Goal: Task Accomplishment & Management: Manage account settings

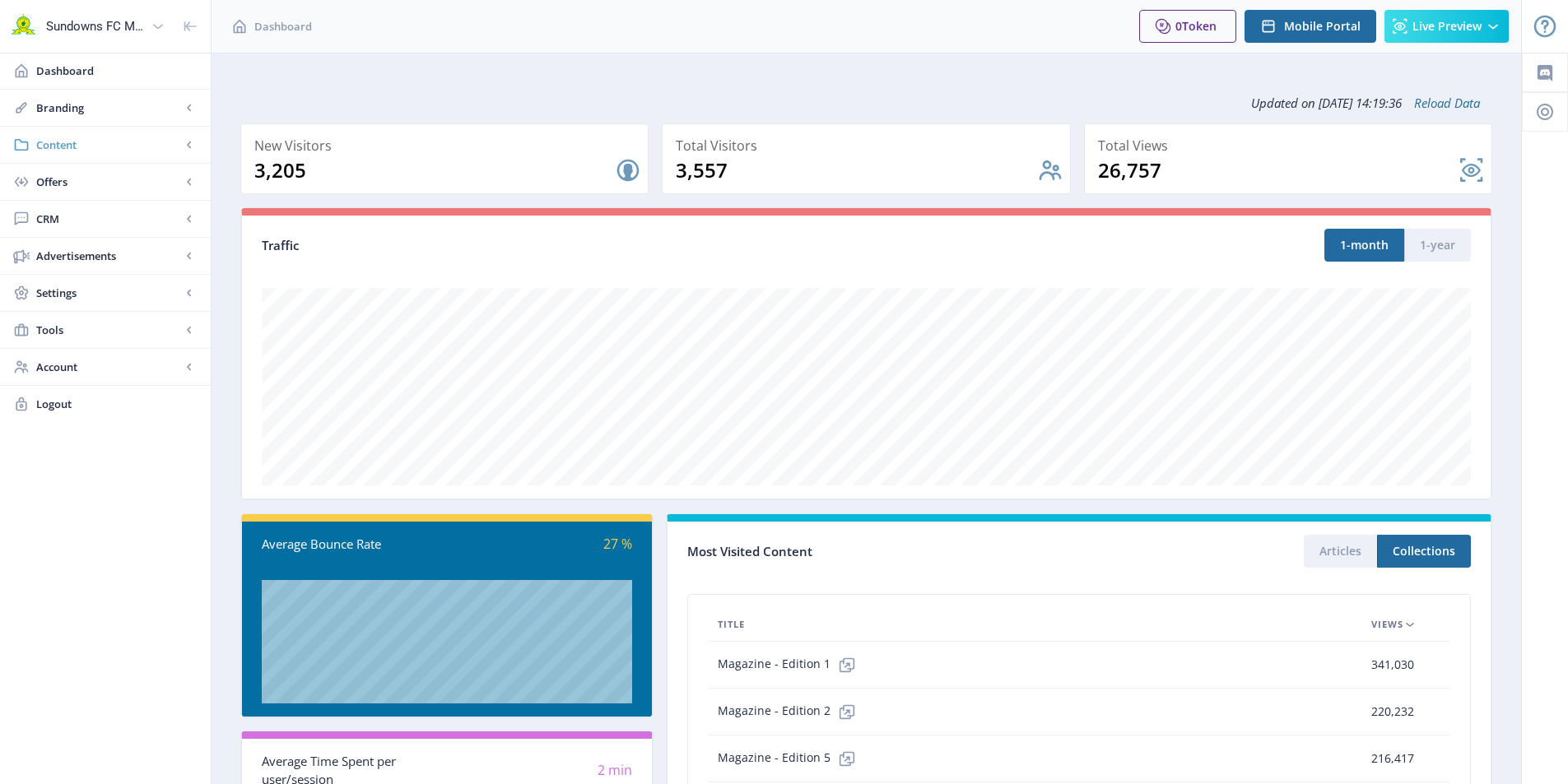
click at [66, 131] on link "Content" at bounding box center [106, 144] width 211 height 36
click at [75, 212] on span "Collections" at bounding box center [123, 219] width 141 height 16
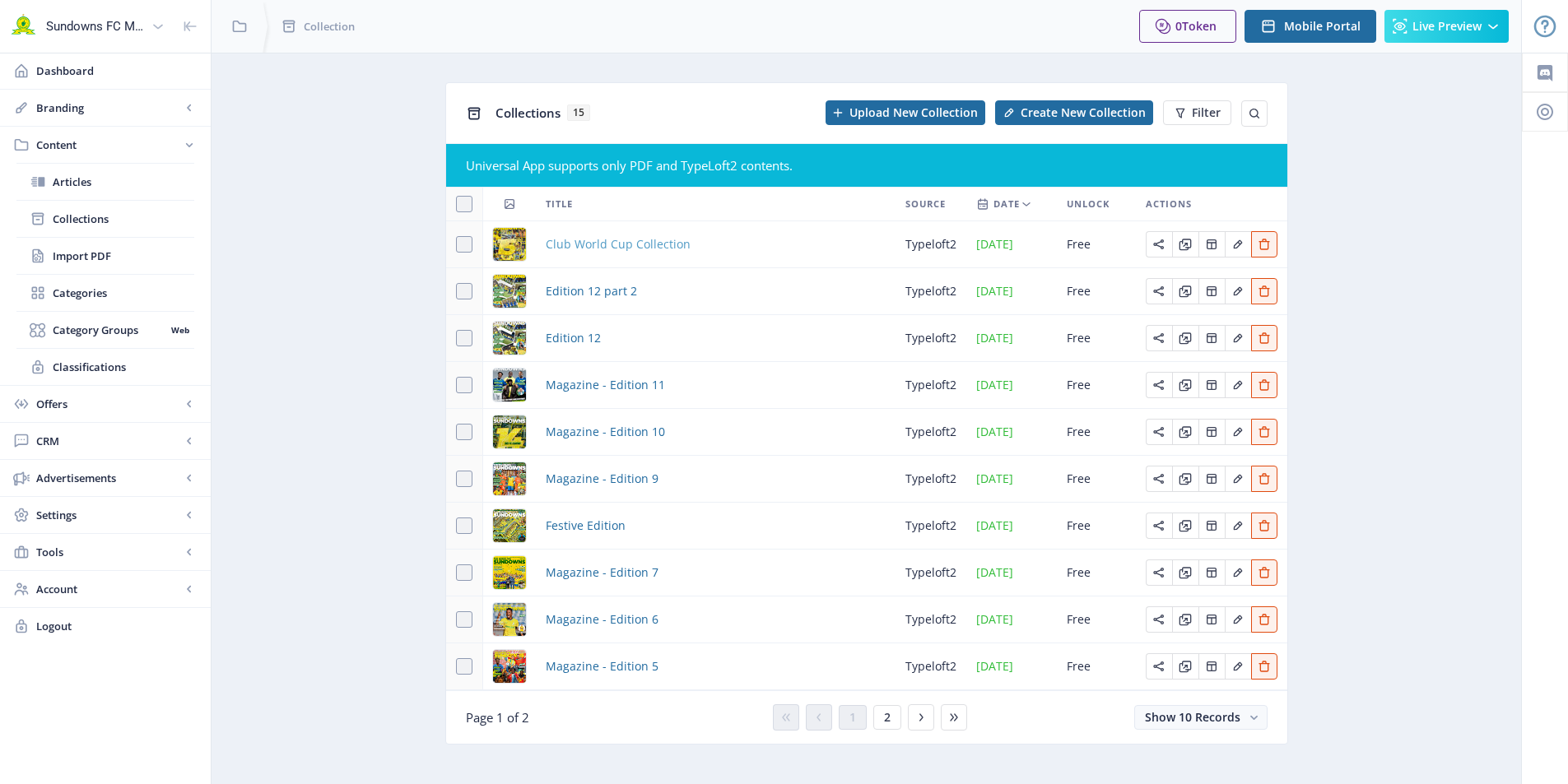
click at [646, 245] on span "Club World Cup Collection" at bounding box center [618, 244] width 145 height 19
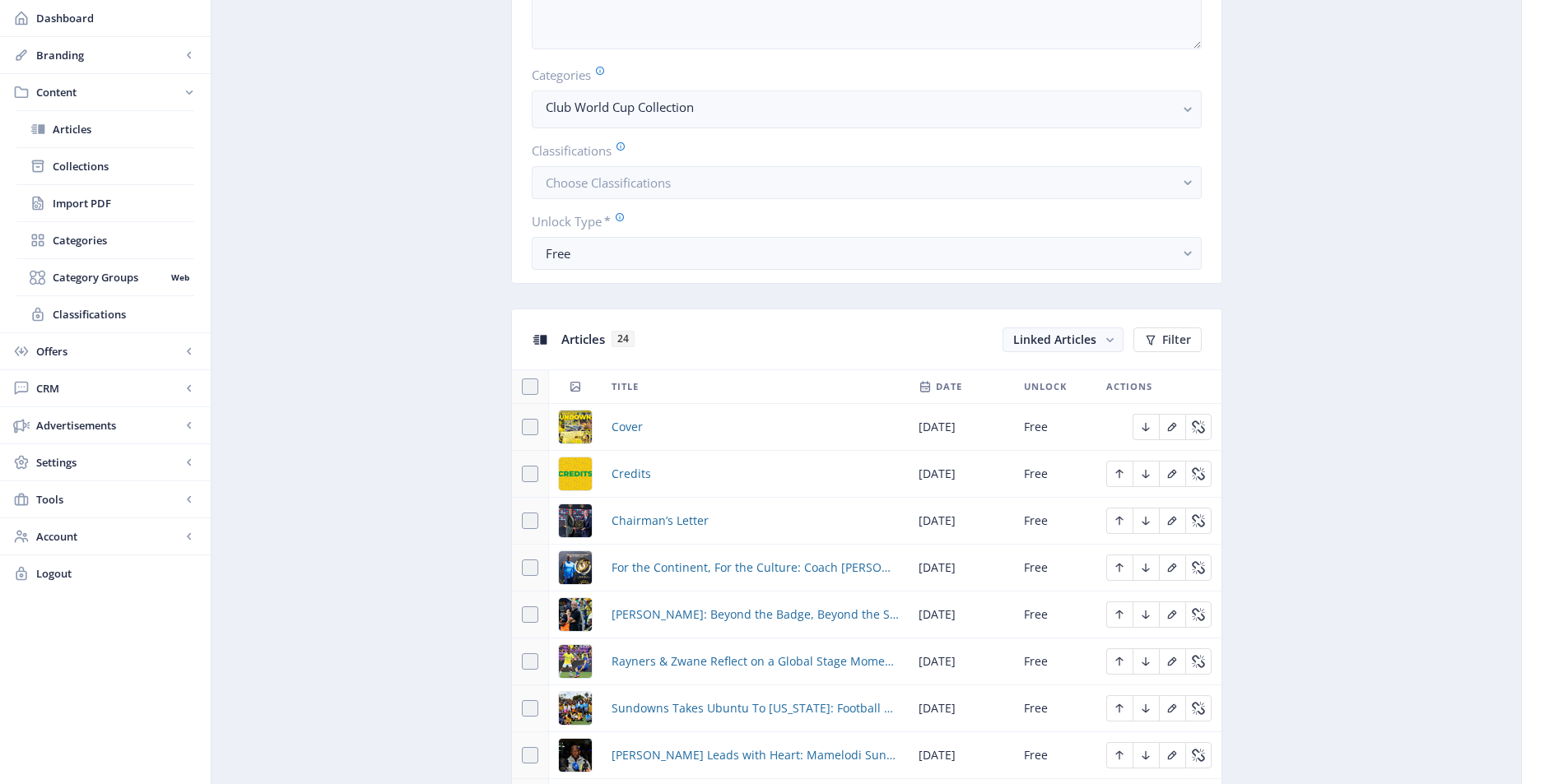
scroll to position [576, 0]
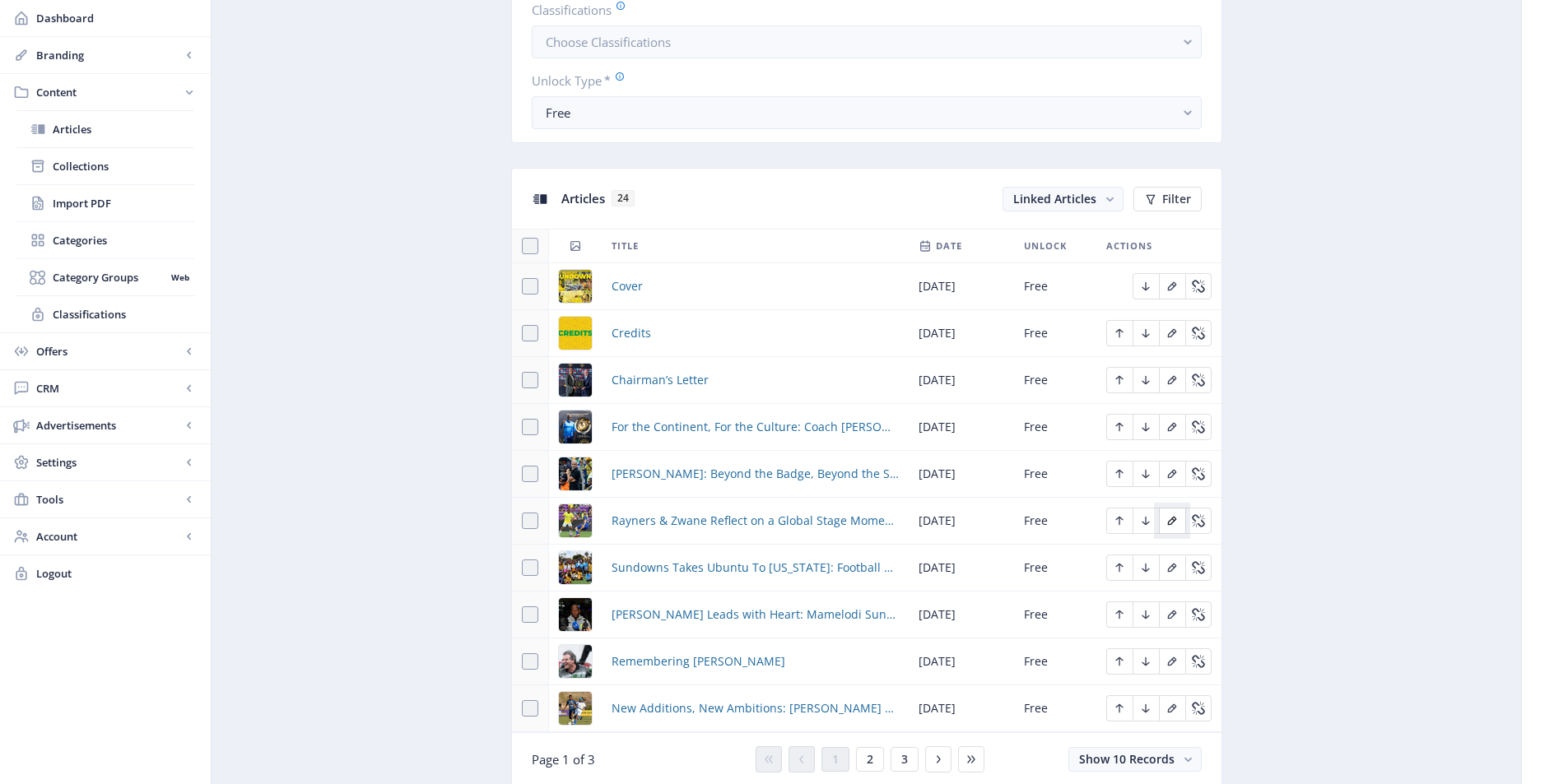
click at [1167, 525] on icon "Edit page" at bounding box center [1172, 522] width 14 height 14
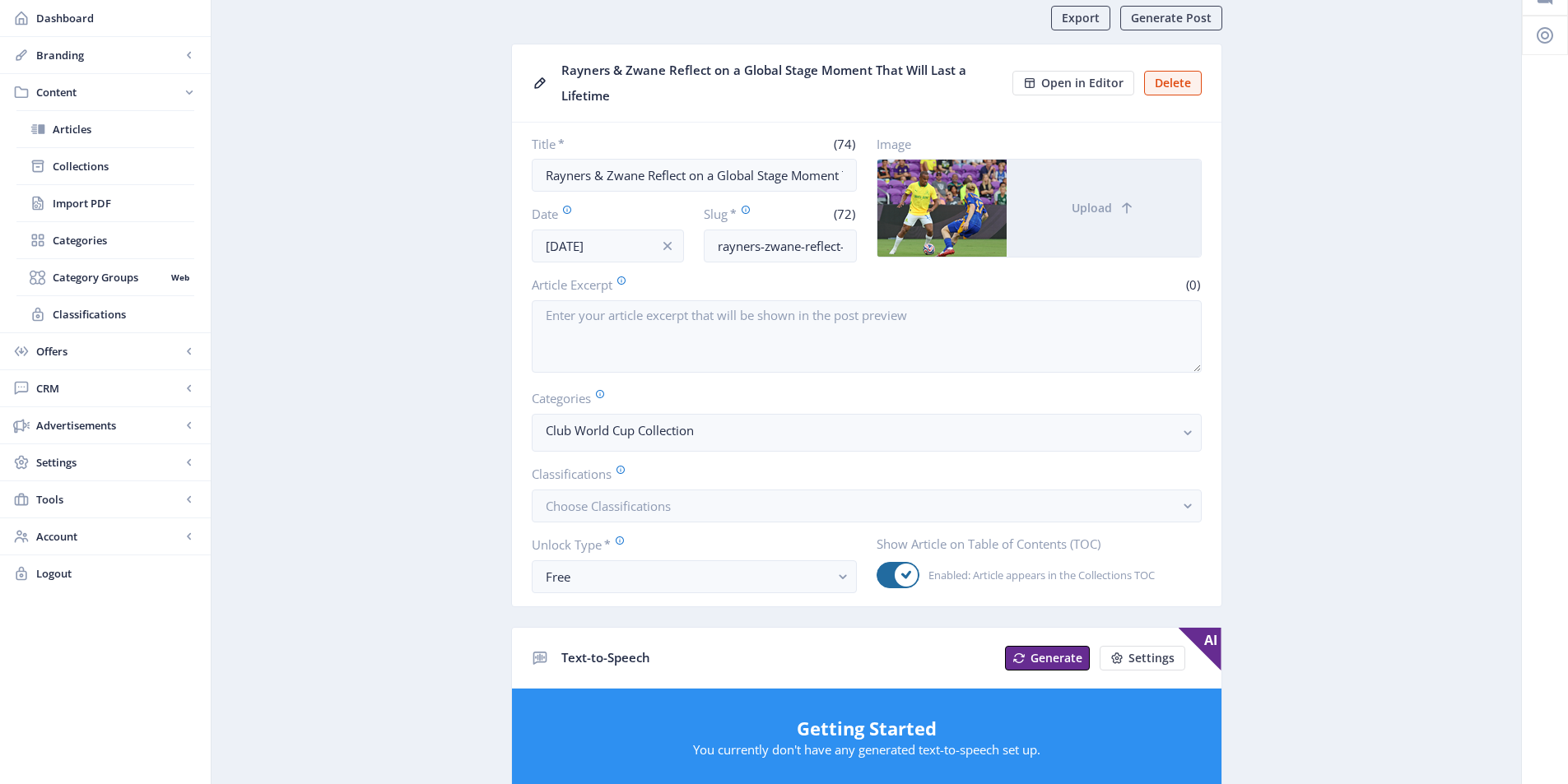
scroll to position [36, 0]
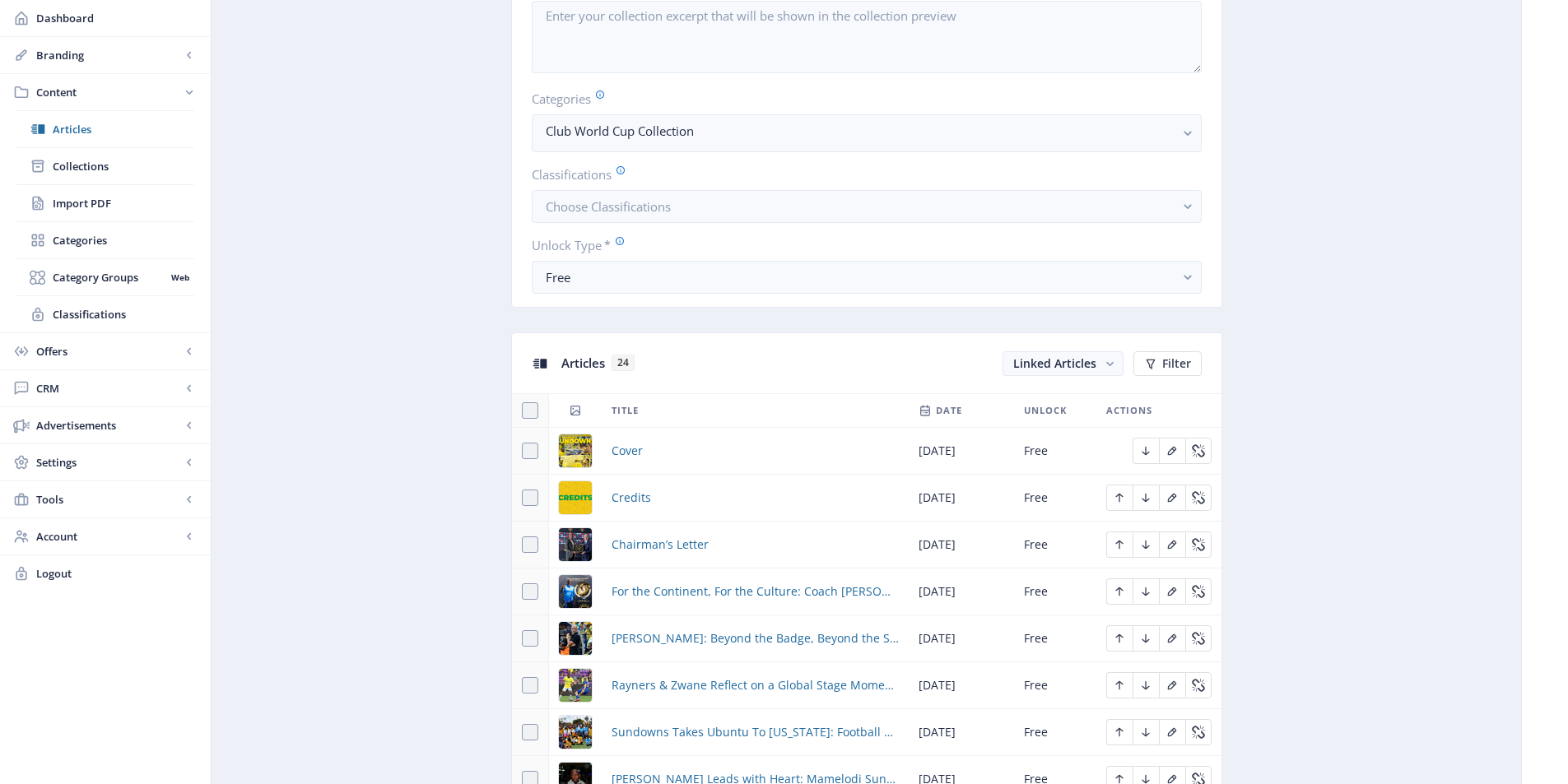
scroll to position [823, 0]
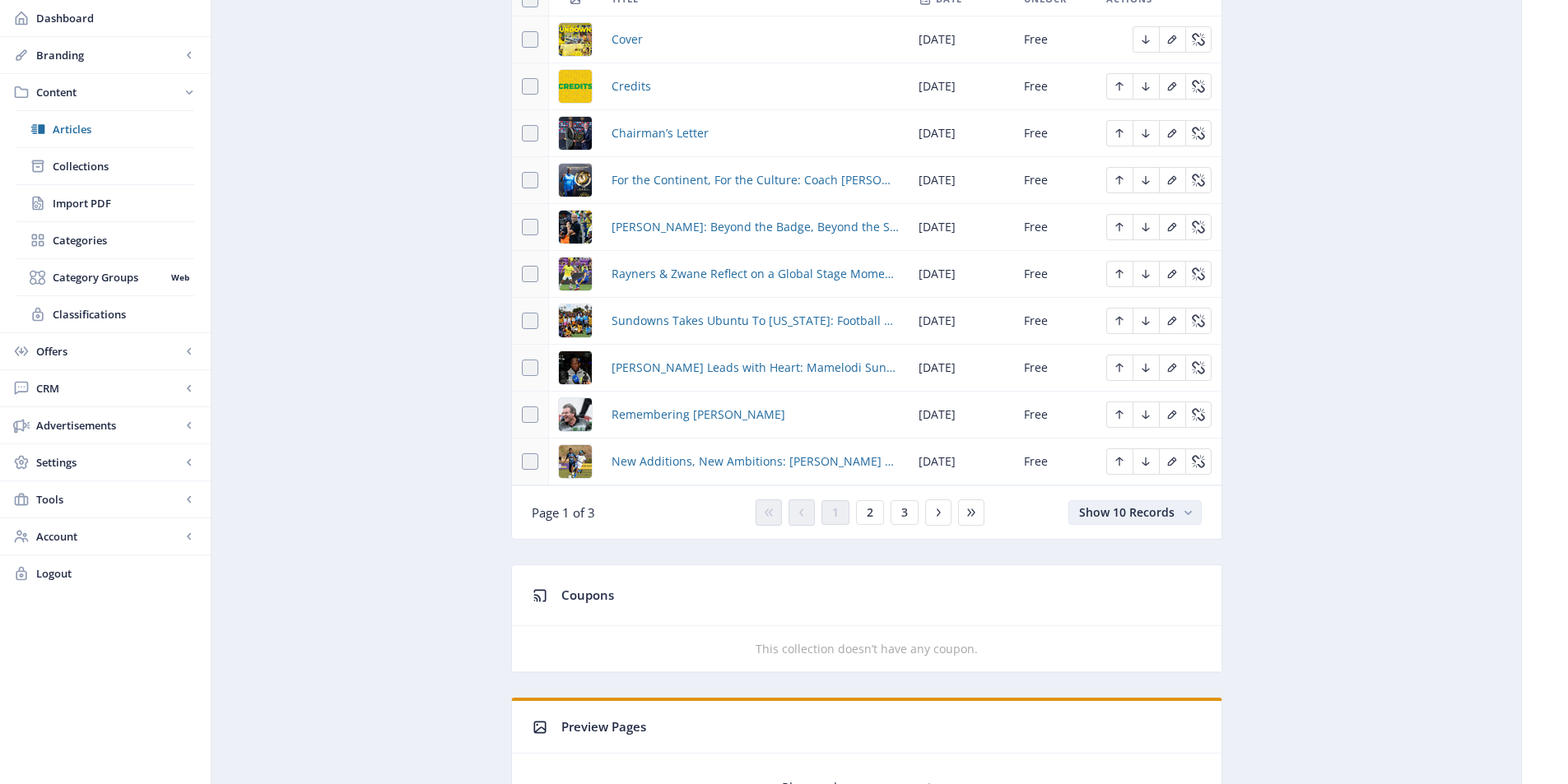
click at [1132, 509] on span "Show 10 Records" at bounding box center [1127, 512] width 96 height 15
click at [1131, 639] on nb-option "Show 100 Records" at bounding box center [1135, 636] width 130 height 30
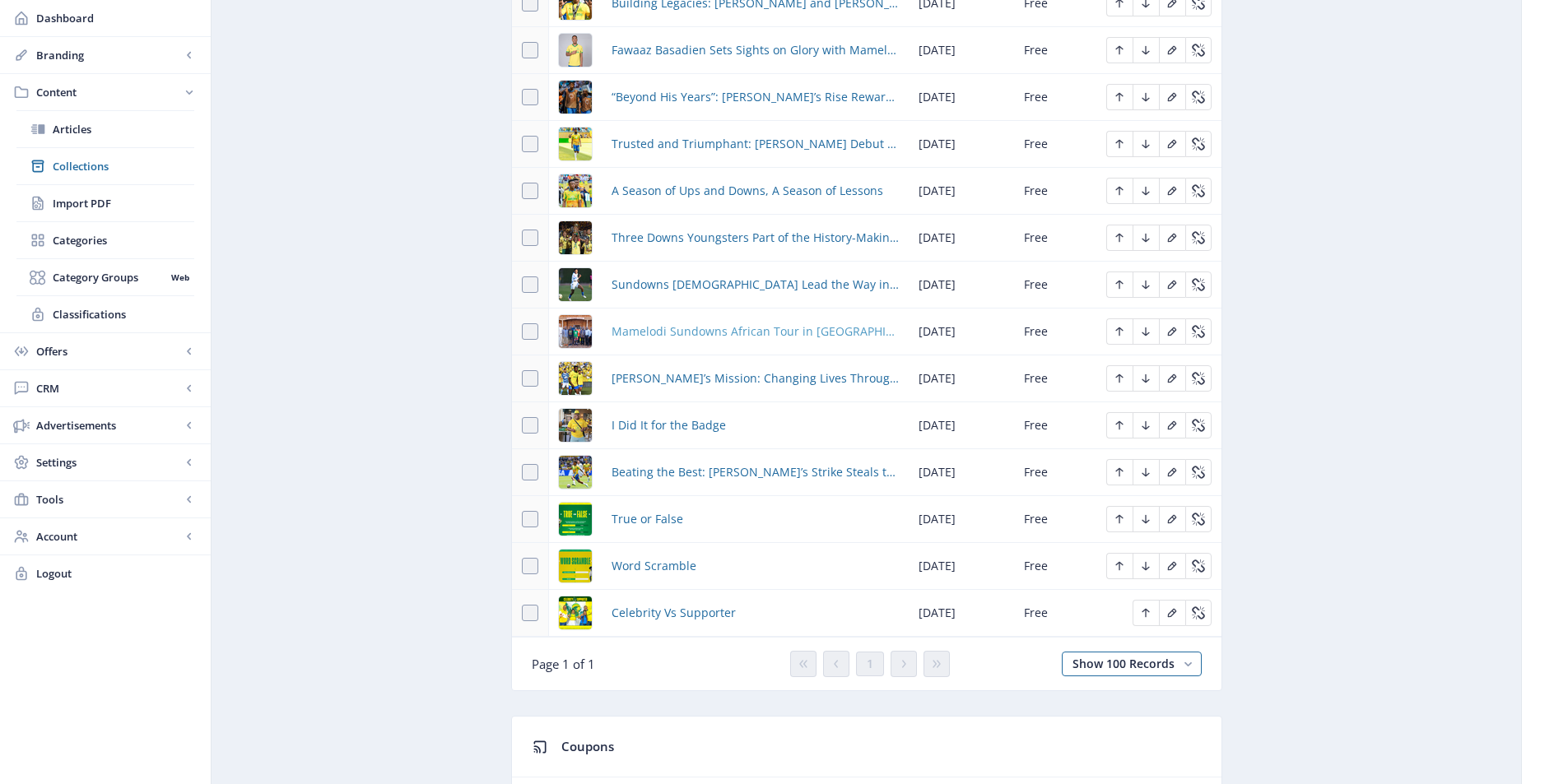
scroll to position [1317, 0]
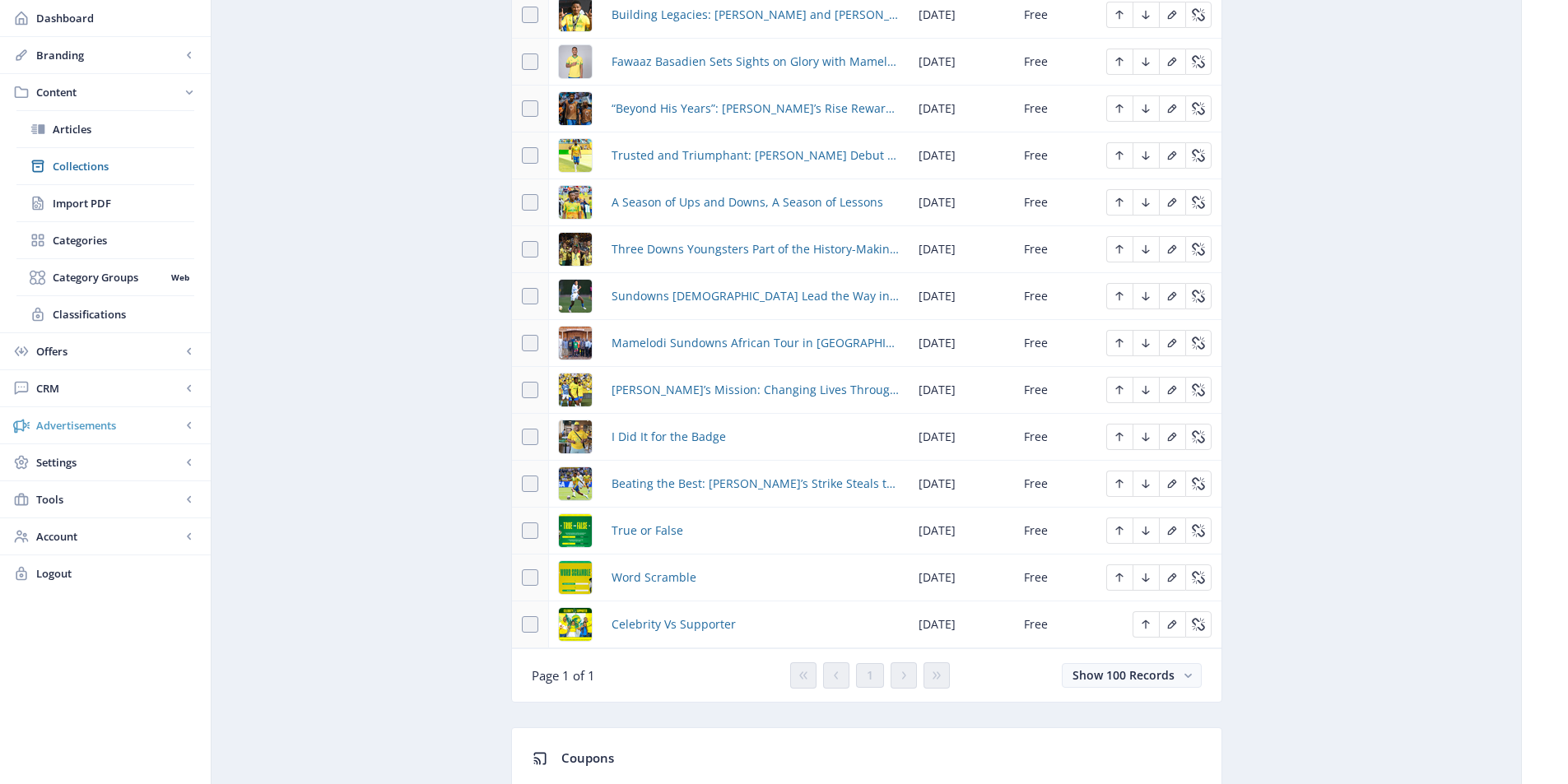
click at [87, 424] on span "Advertisements" at bounding box center [108, 425] width 145 height 16
click at [80, 247] on span "Ad Manager" at bounding box center [108, 240] width 113 height 16
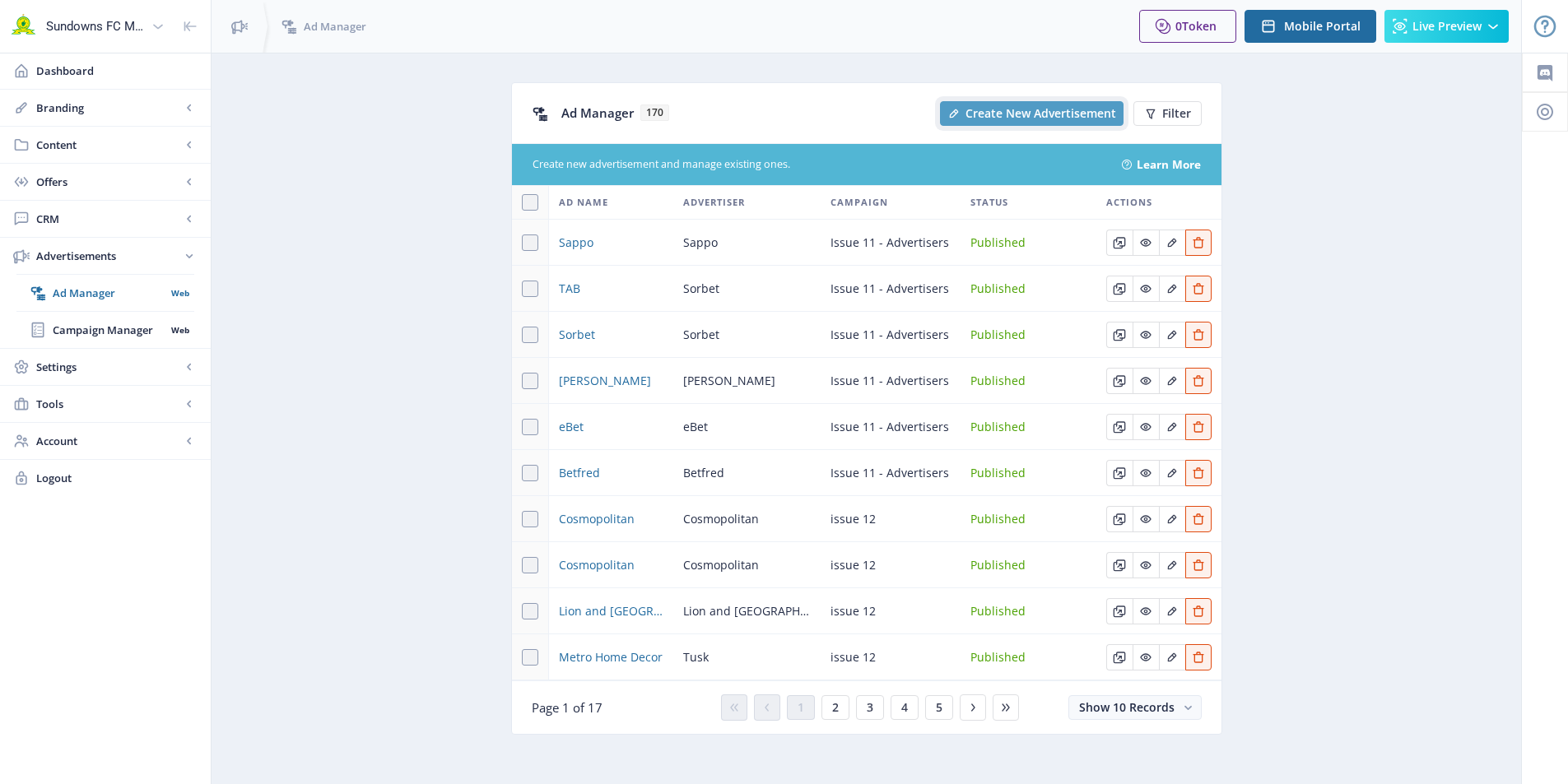
click at [1016, 109] on span "Create New Advertisement" at bounding box center [1041, 114] width 151 height 14
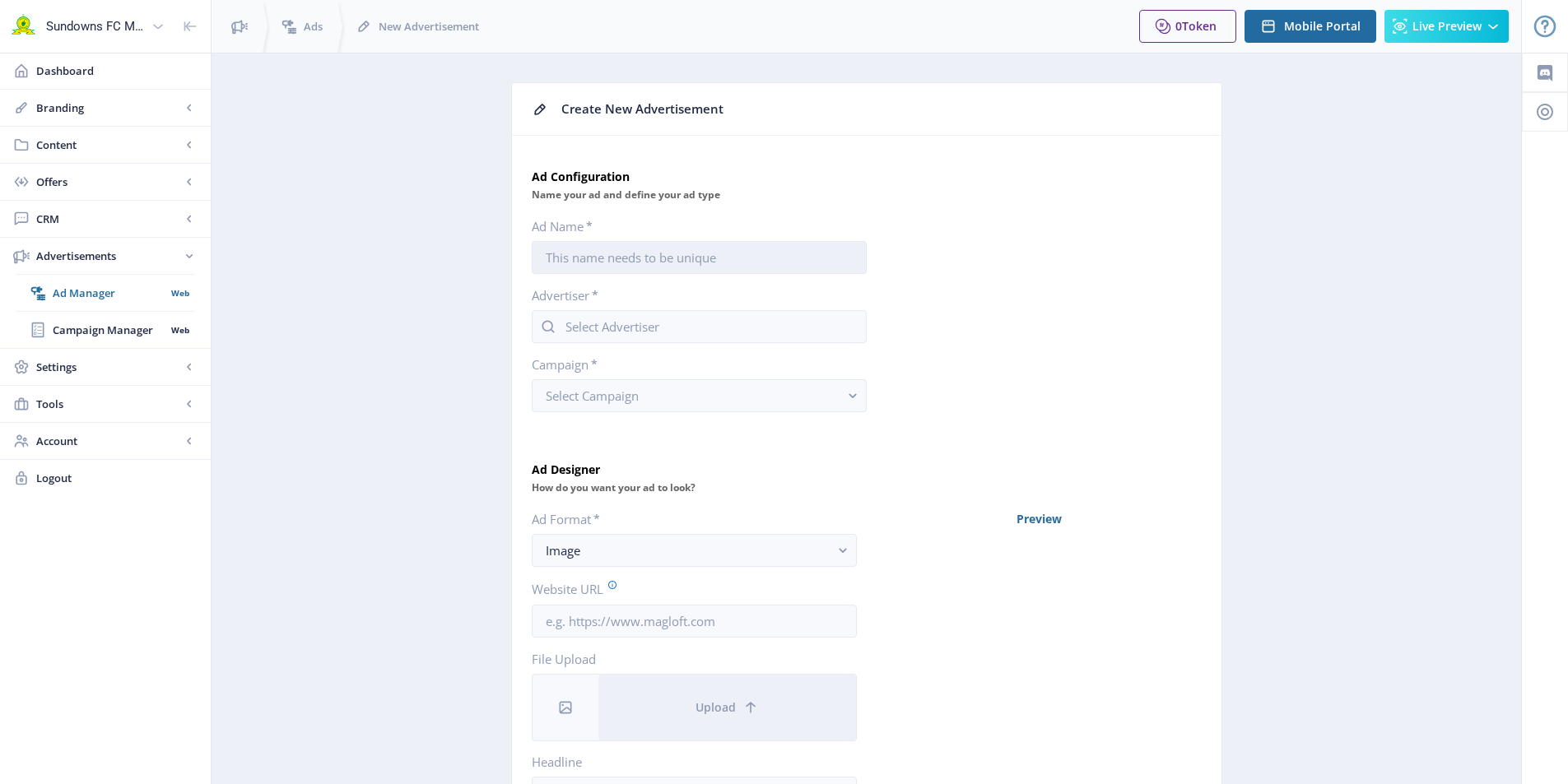
click at [670, 253] on input "Ad Name *" at bounding box center [699, 257] width 335 height 33
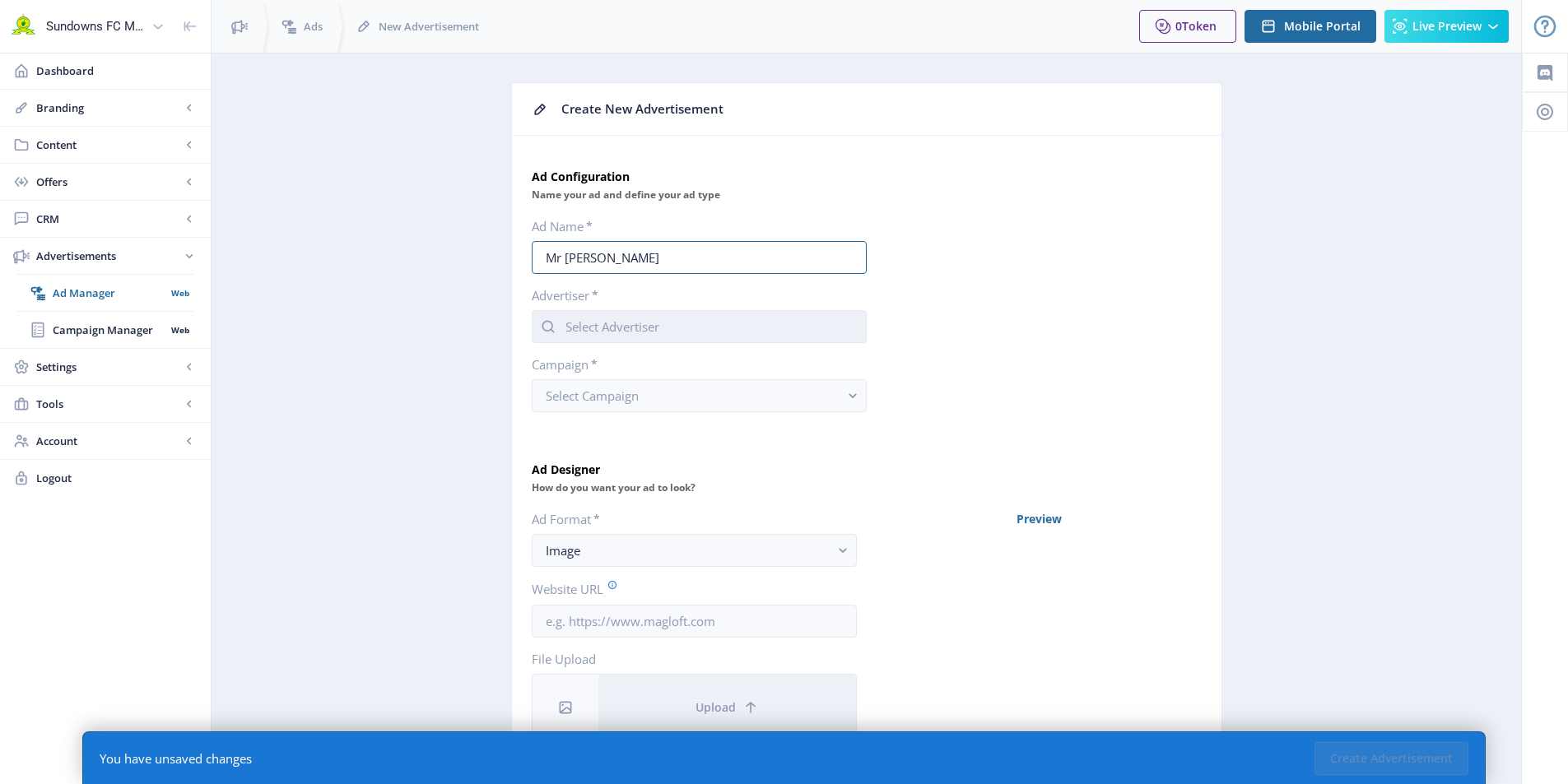
type input "Mr [PERSON_NAME]"
click at [571, 324] on input "text" at bounding box center [699, 327] width 335 height 33
type input "MrDiy"
click at [605, 393] on span "Select Campaign" at bounding box center [592, 396] width 93 height 16
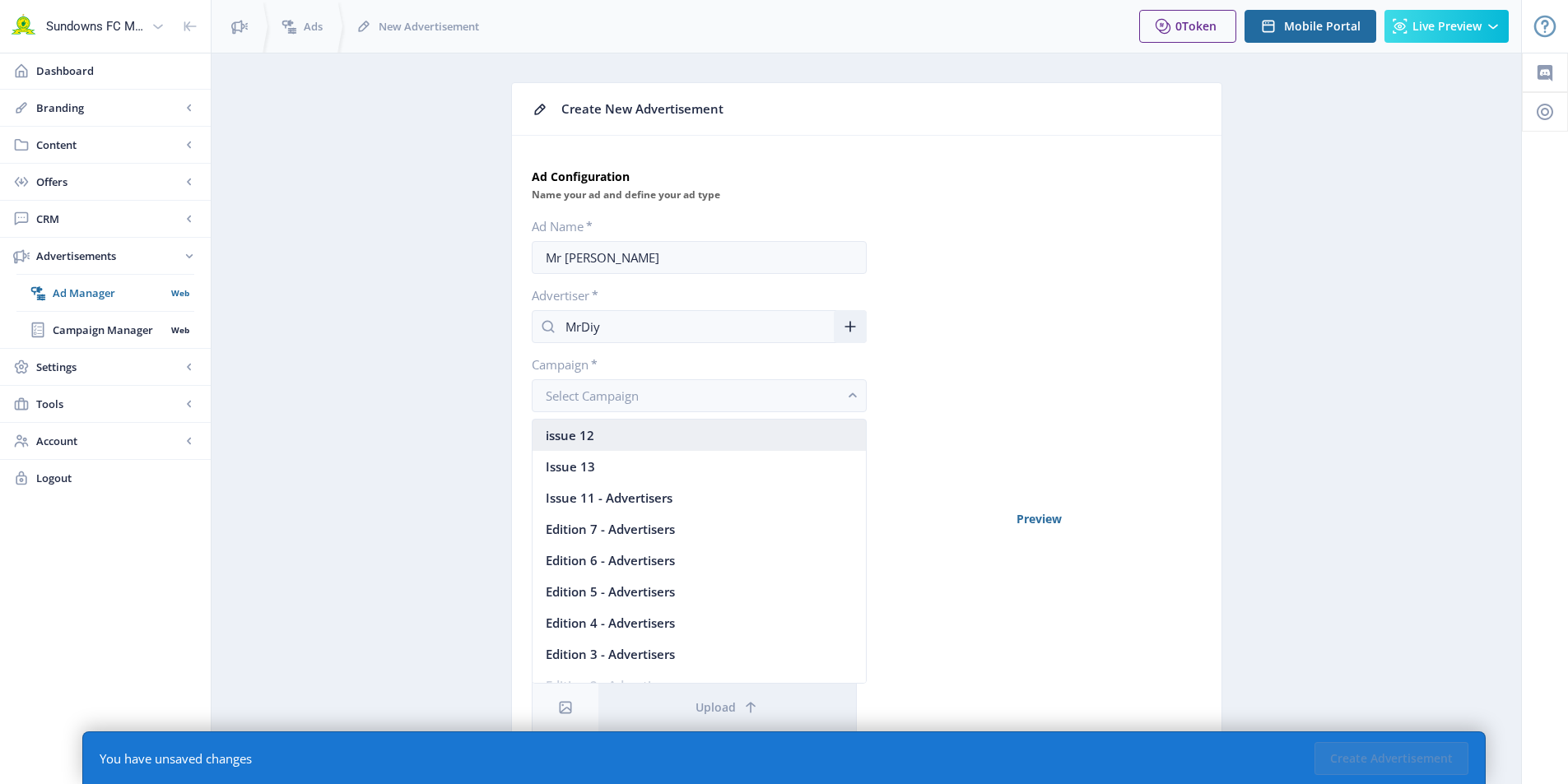
click at [626, 442] on nb-option "issue 12" at bounding box center [699, 436] width 333 height 31
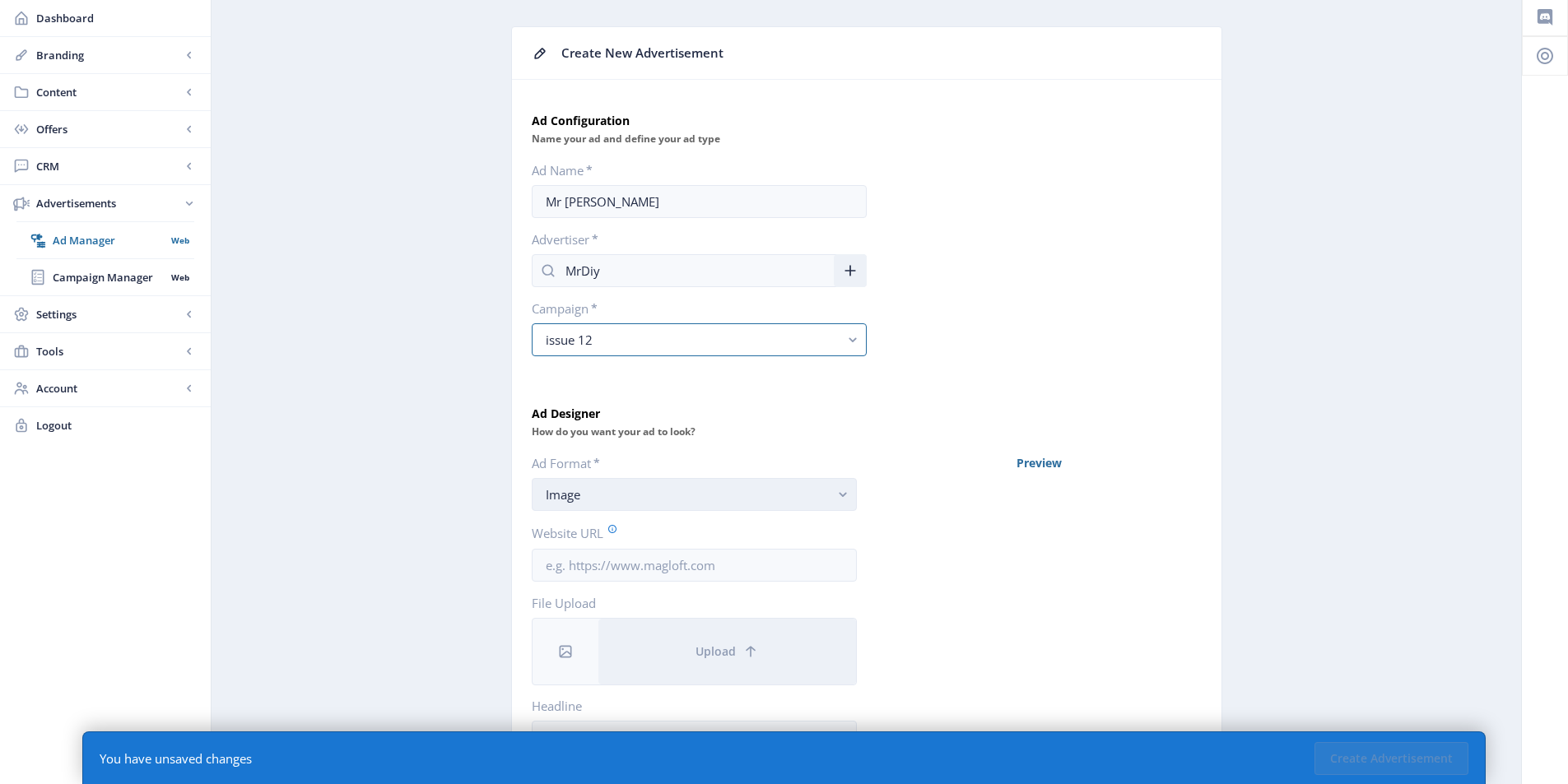
scroll to position [82, 0]
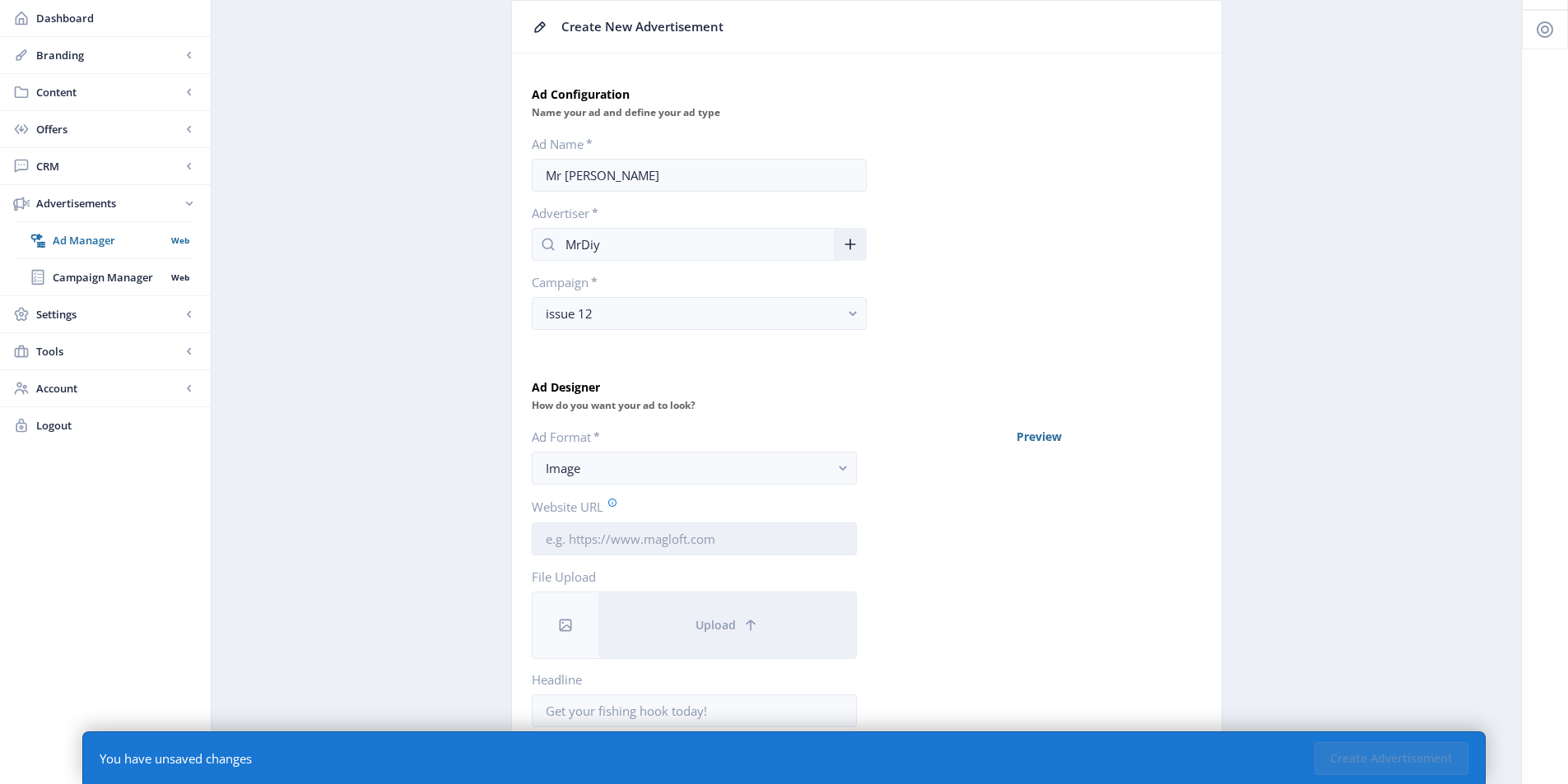
click at [653, 538] on input "Website URL" at bounding box center [694, 539] width 325 height 33
paste input "[URL][DOMAIN_NAME]"
paste input "[DOMAIN_NAME][URL]"
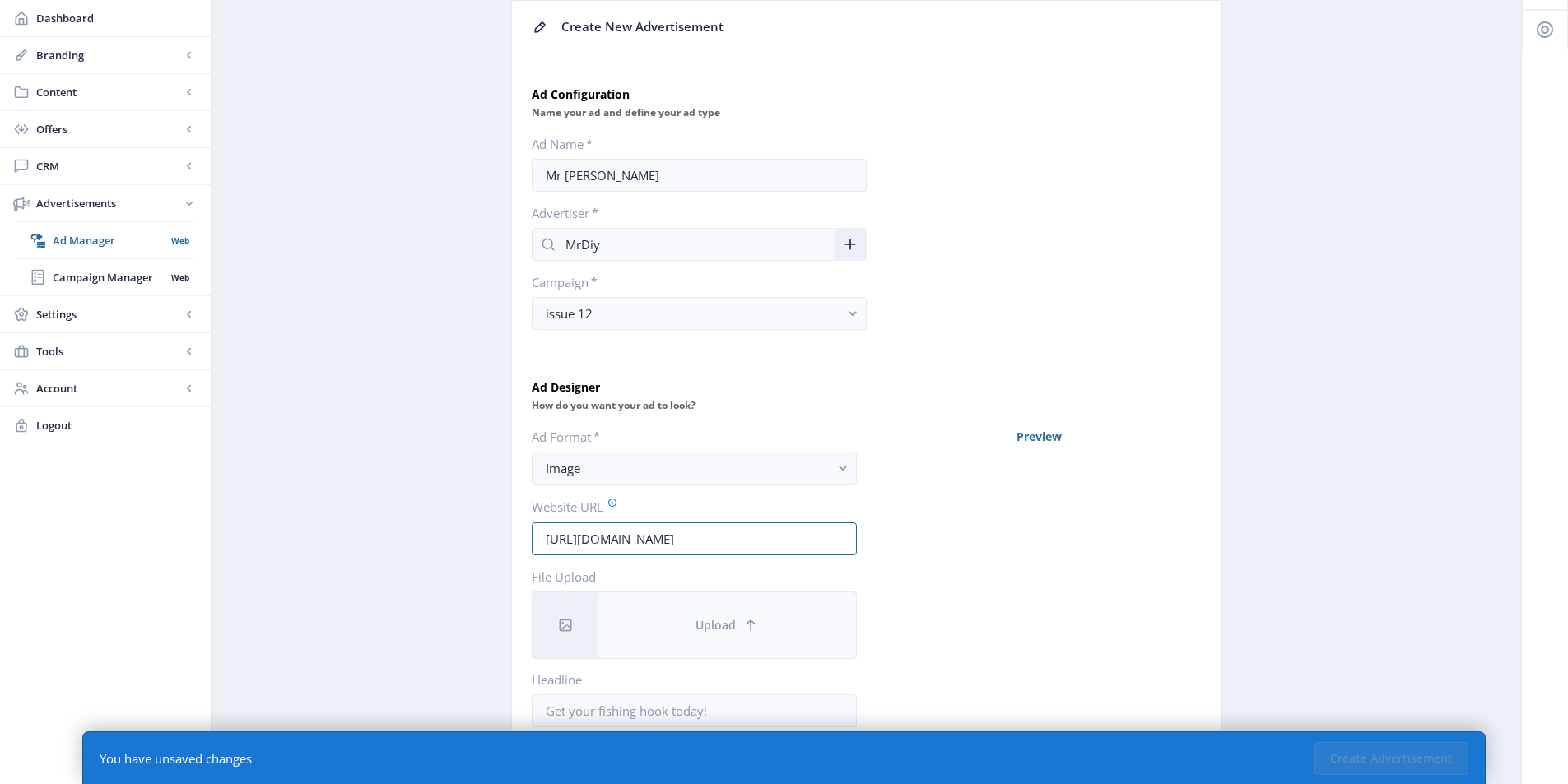
type input "[URL][DOMAIN_NAME]"
click at [734, 624] on span "Upload" at bounding box center [716, 626] width 41 height 14
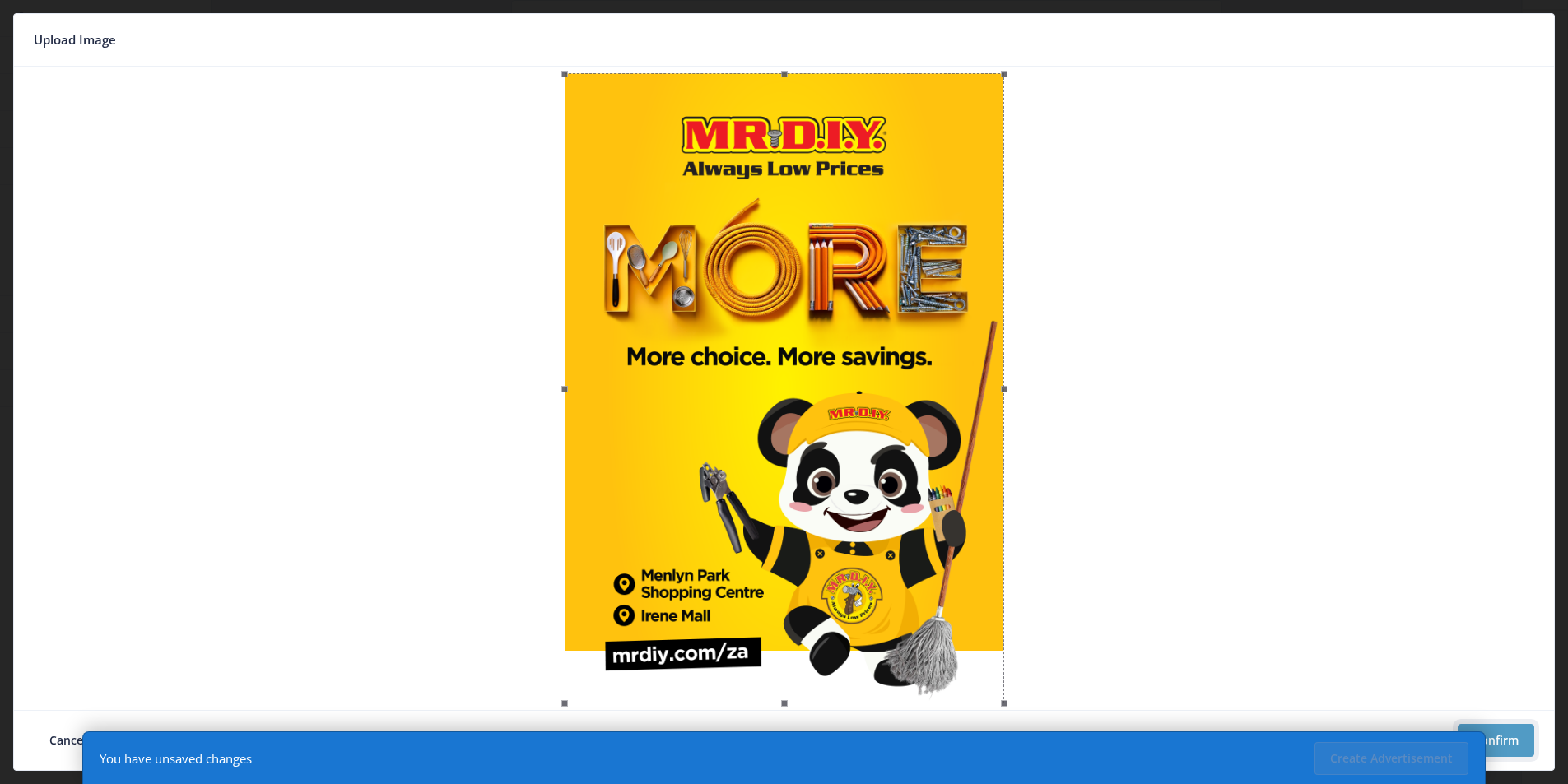
click at [1496, 736] on button "Confirm" at bounding box center [1495, 740] width 76 height 33
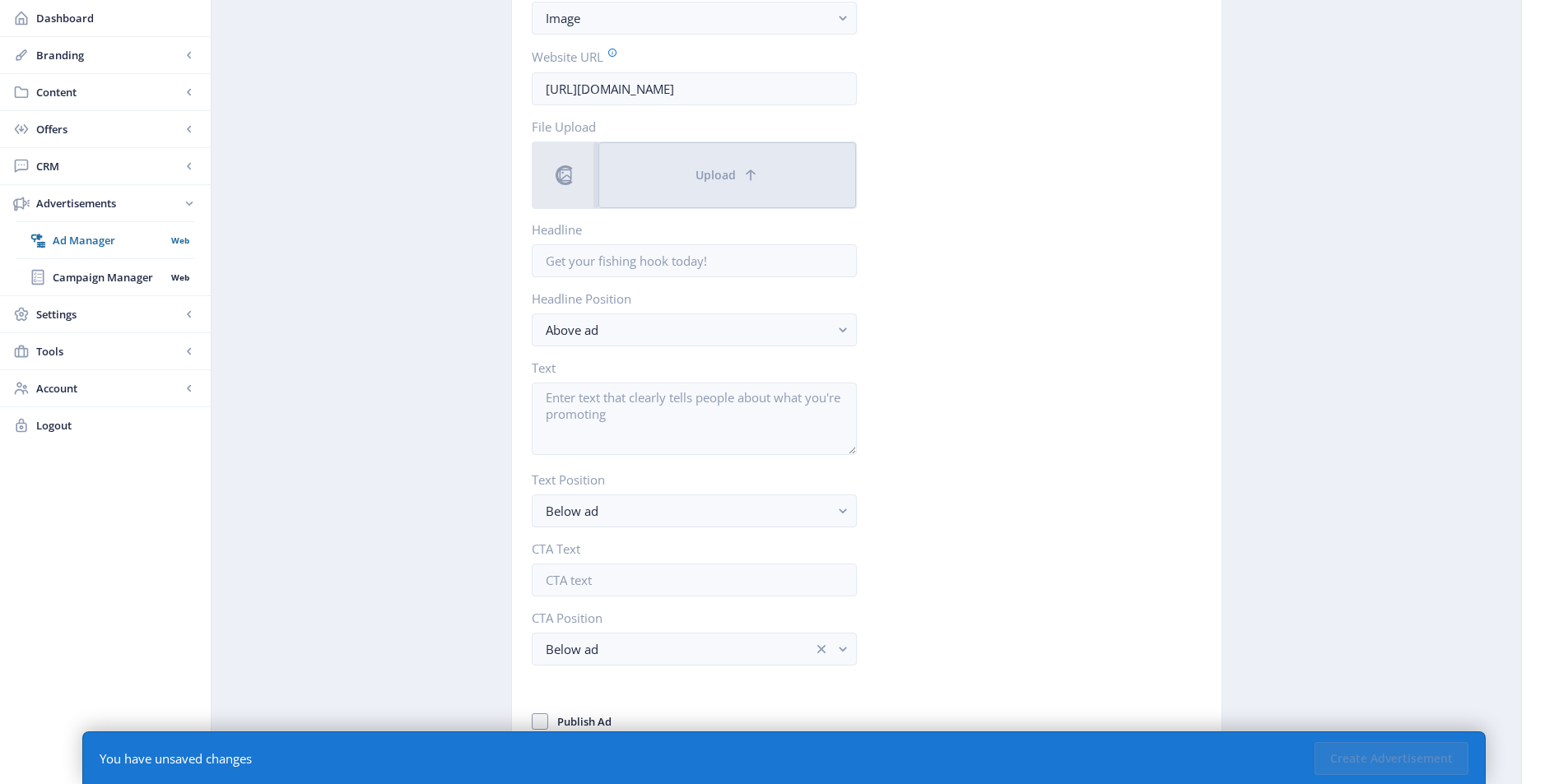
scroll to position [554, 0]
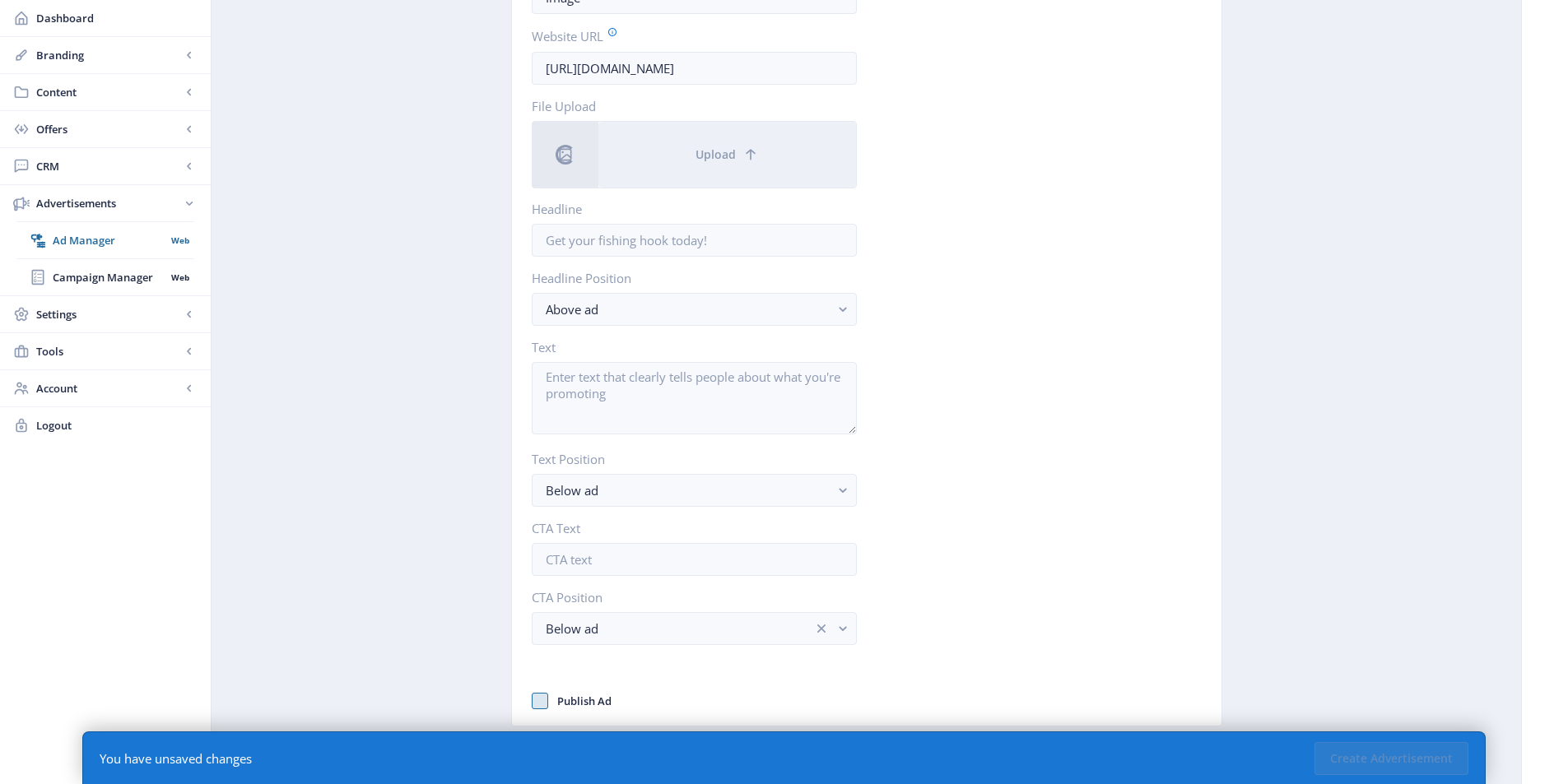
click at [540, 703] on span at bounding box center [539, 701] width 16 height 16
click at [532, 702] on input "Publish Ad" at bounding box center [531, 702] width 1 height 1
checkbox input "true"
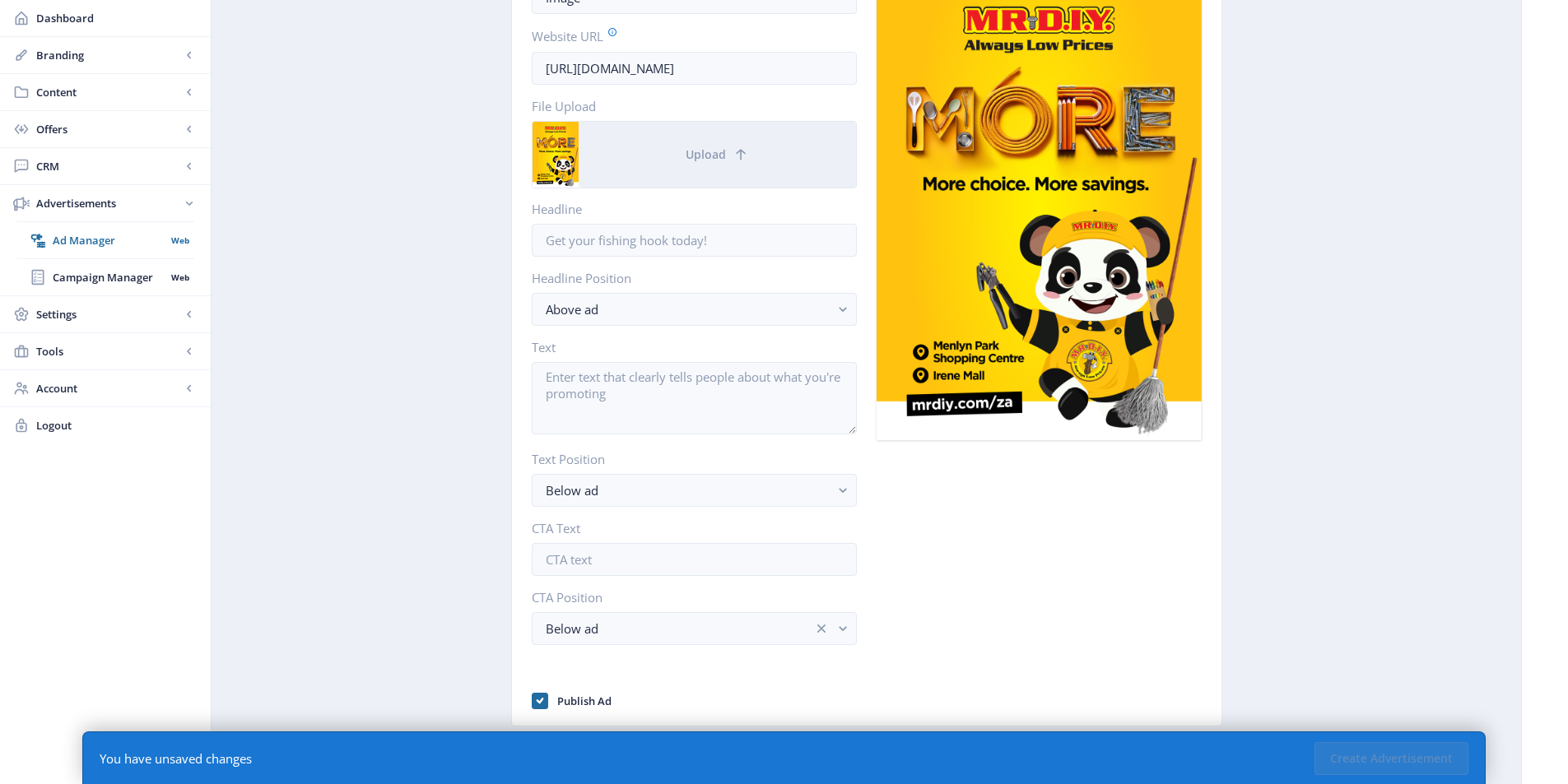
click at [1429, 597] on app-advertisements-ad-new "Create New Advertisement Ad Configuration Name your ad and define your ad type …" at bounding box center [866, 140] width 1252 height 1222
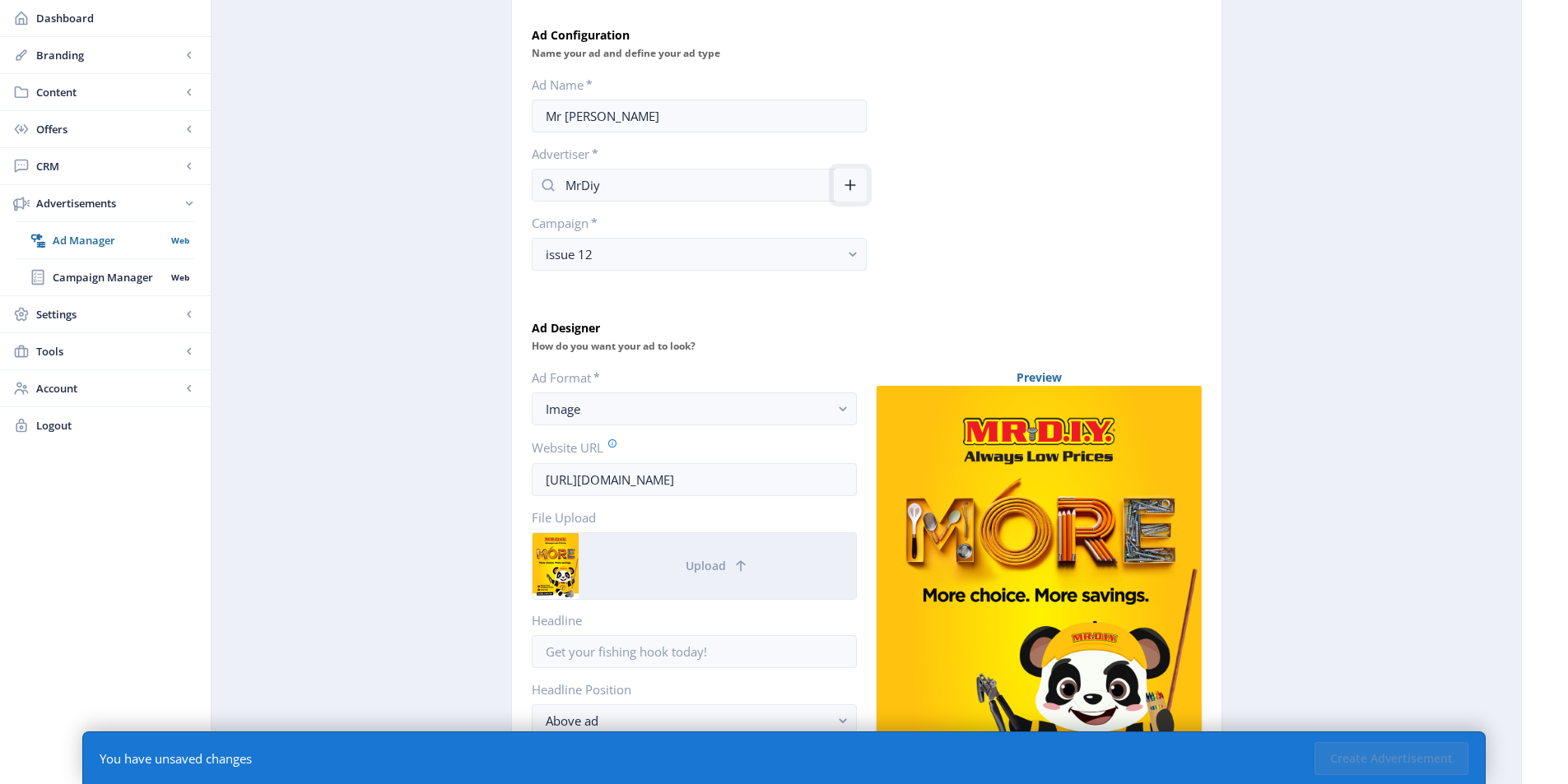
click at [860, 190] on button at bounding box center [851, 185] width 33 height 33
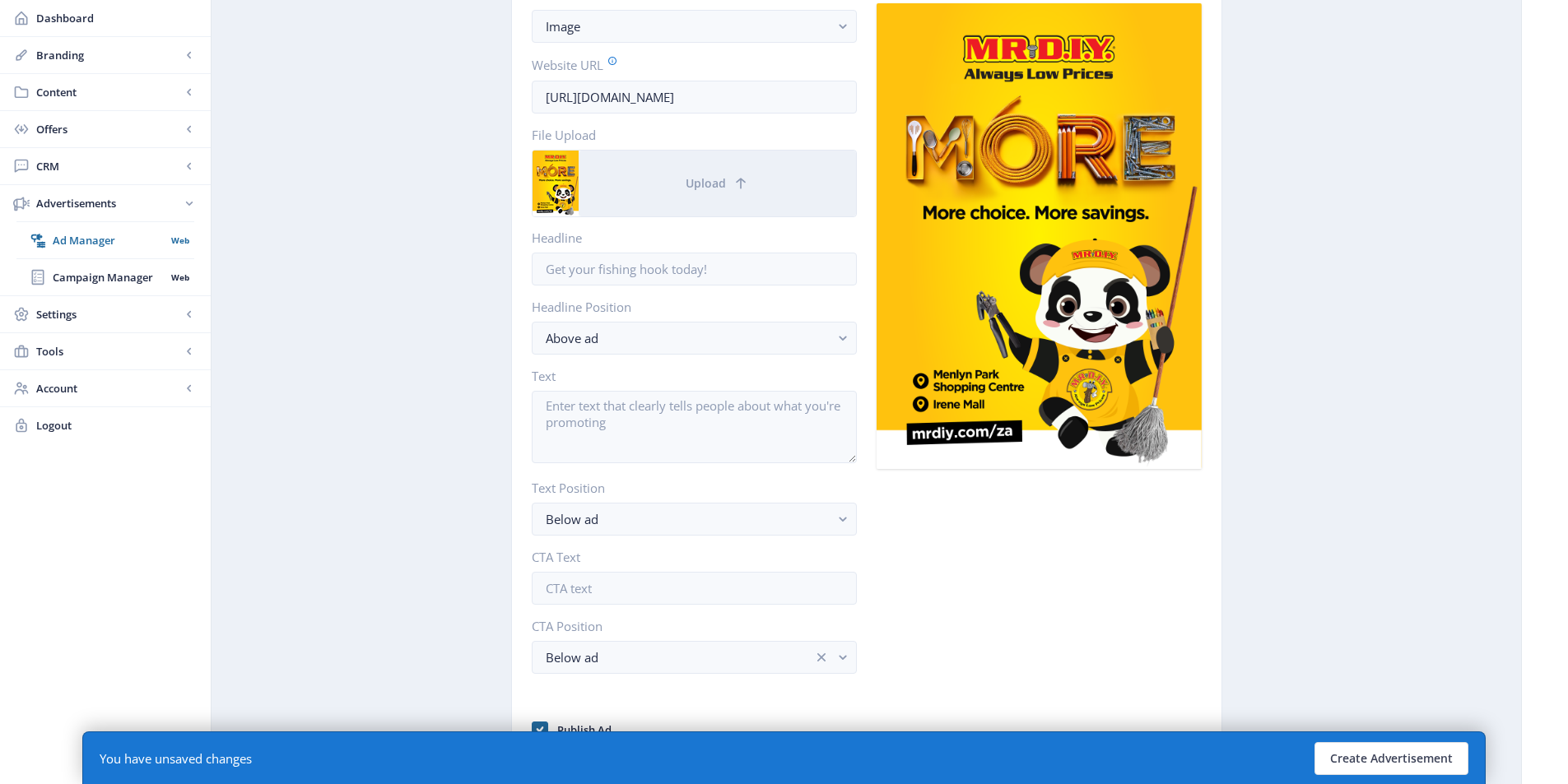
scroll to position [554, 0]
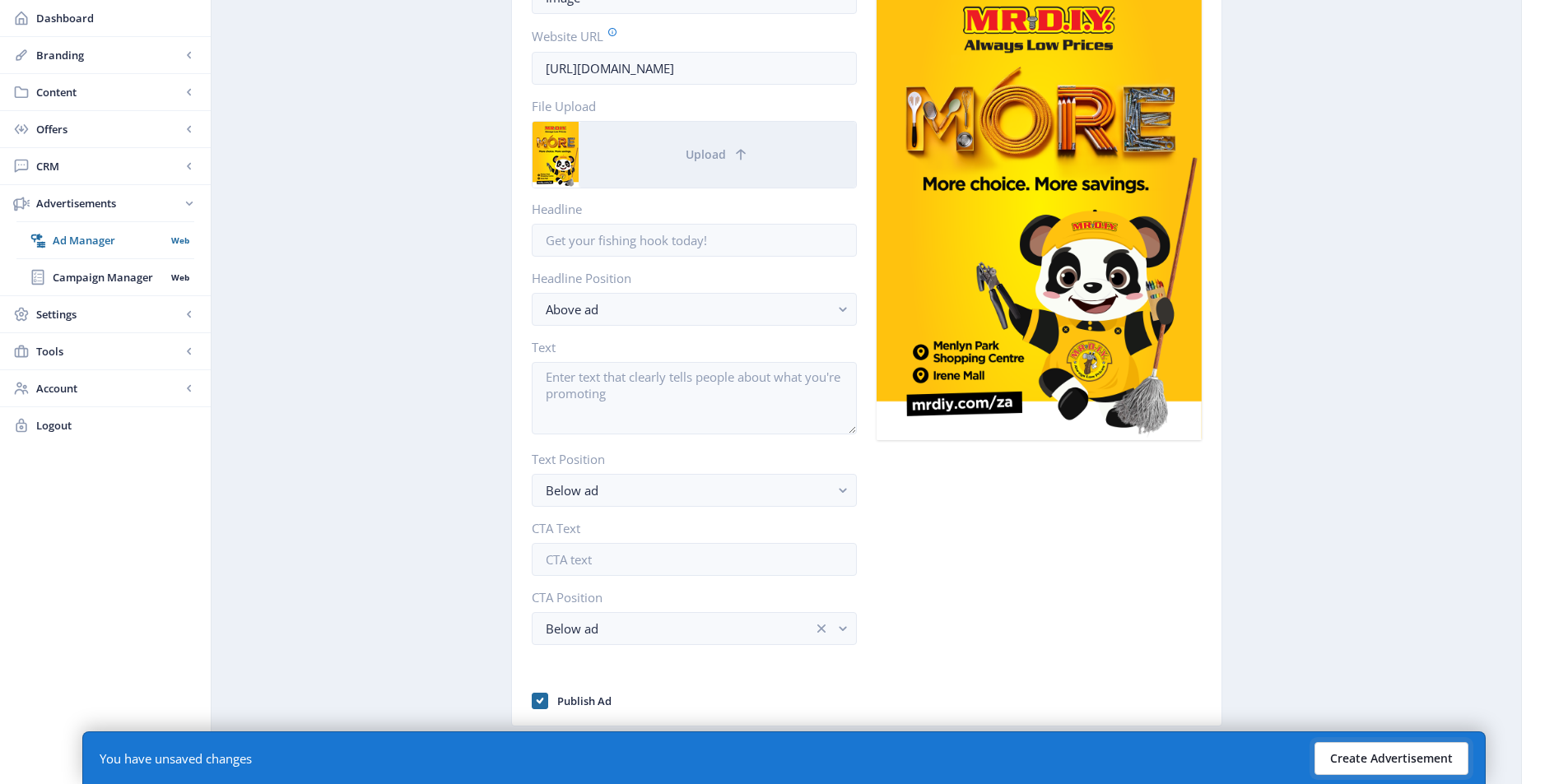
click at [1388, 752] on button "Create Advertisement" at bounding box center [1391, 759] width 154 height 33
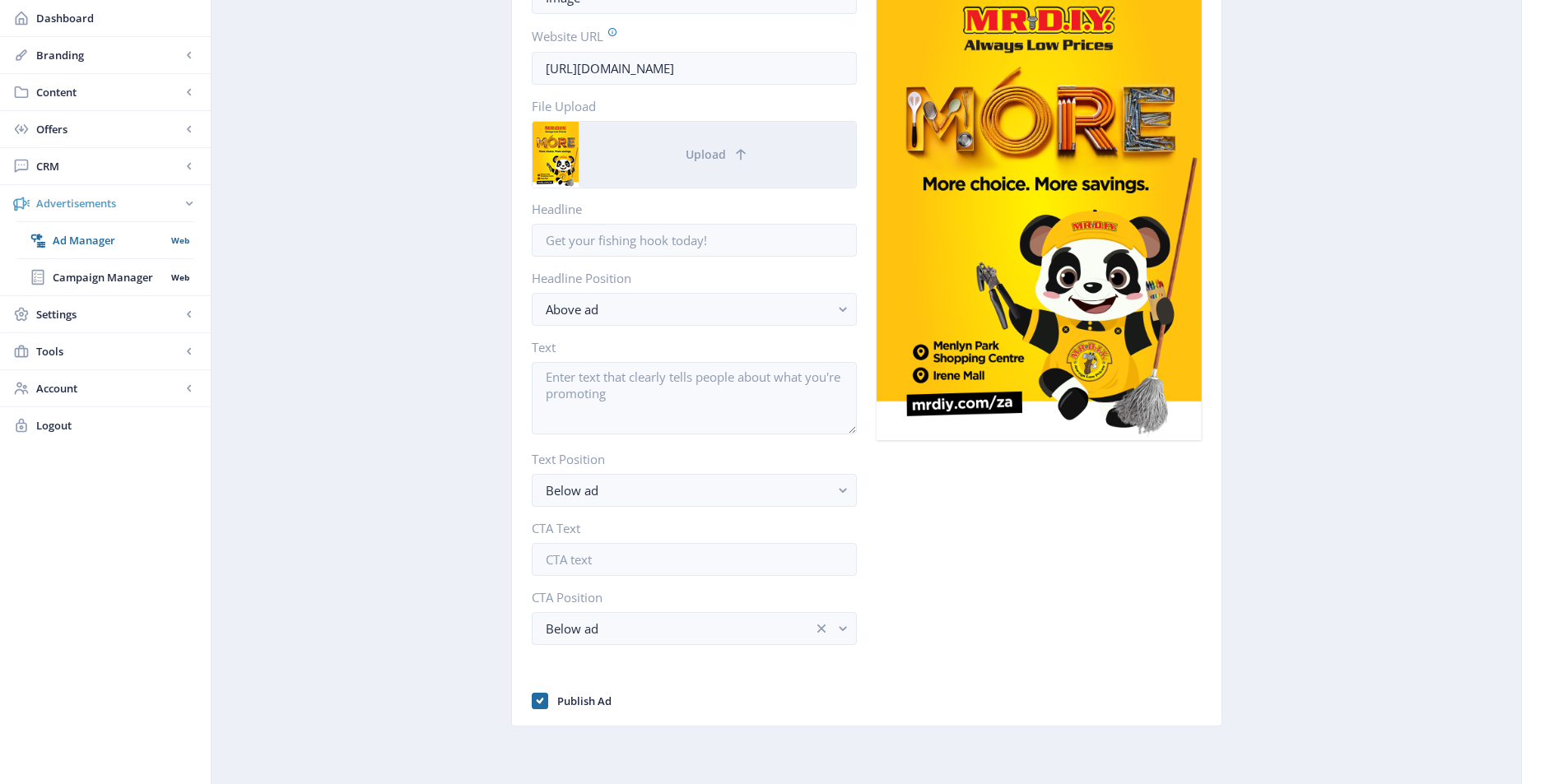
click at [70, 207] on span "Advertisements" at bounding box center [108, 203] width 145 height 16
click at [61, 243] on span "Ad Manager" at bounding box center [108, 240] width 113 height 16
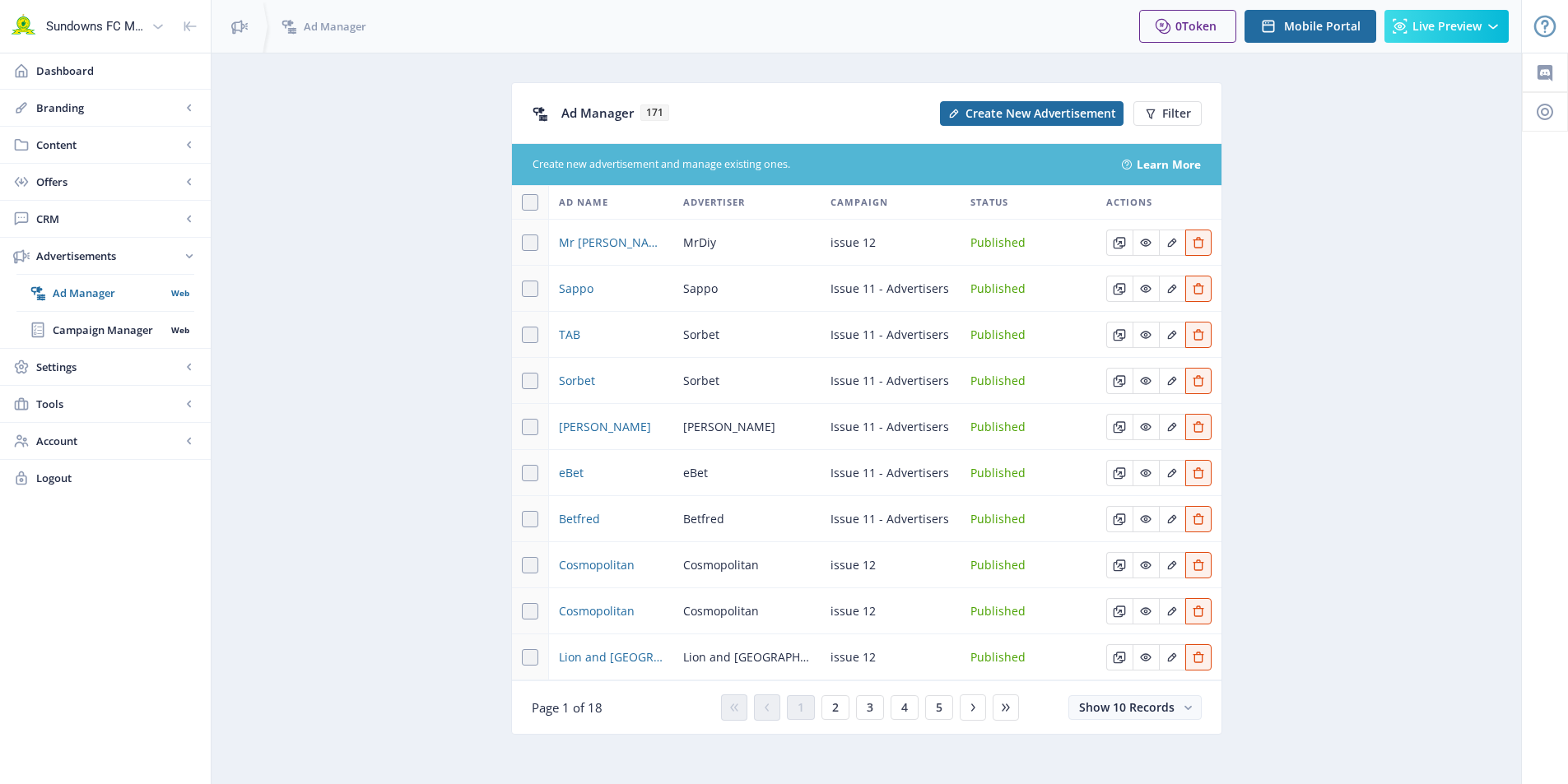
scroll to position [9, 0]
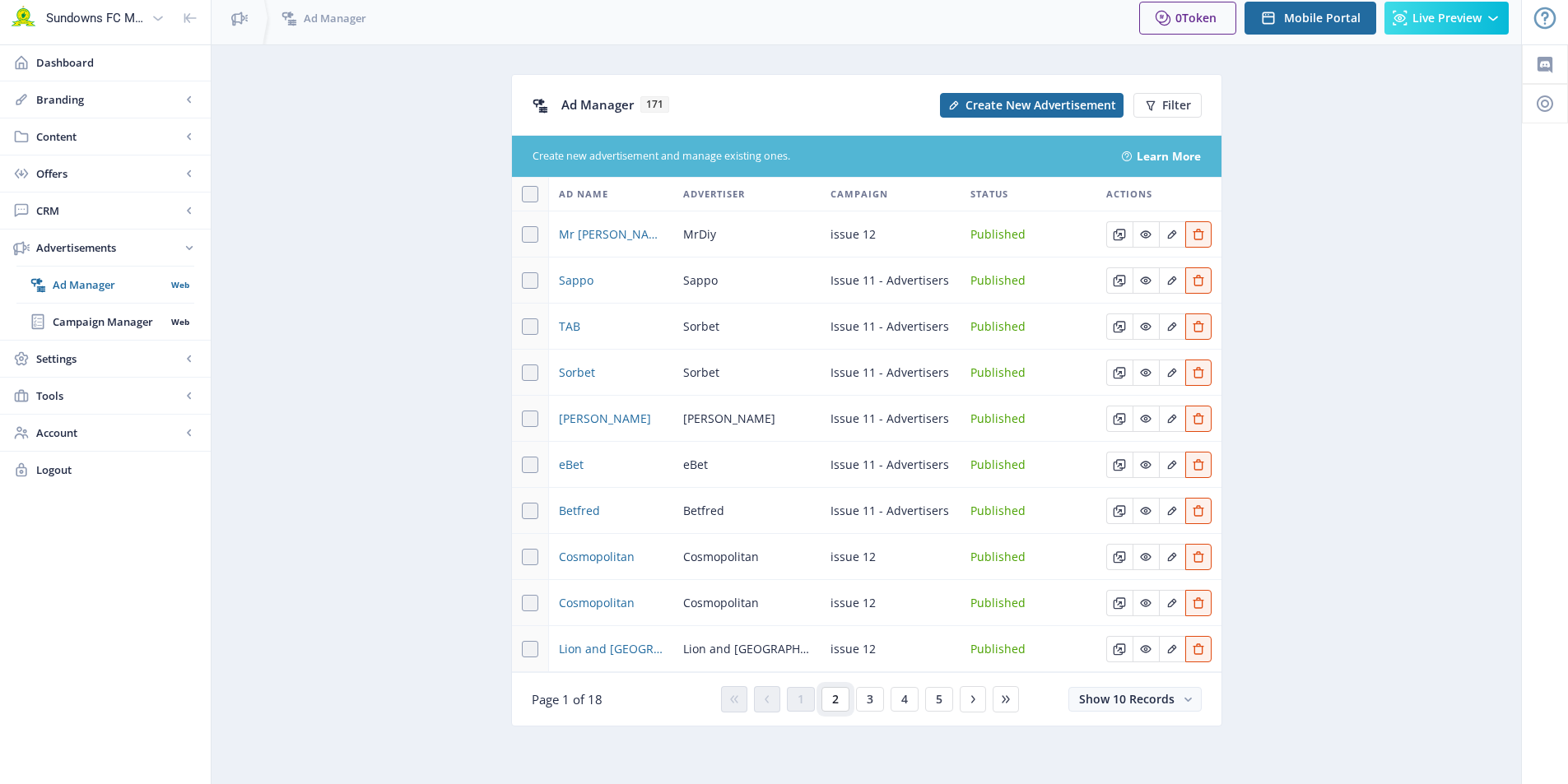
click at [838, 696] on span "2" at bounding box center [835, 700] width 7 height 14
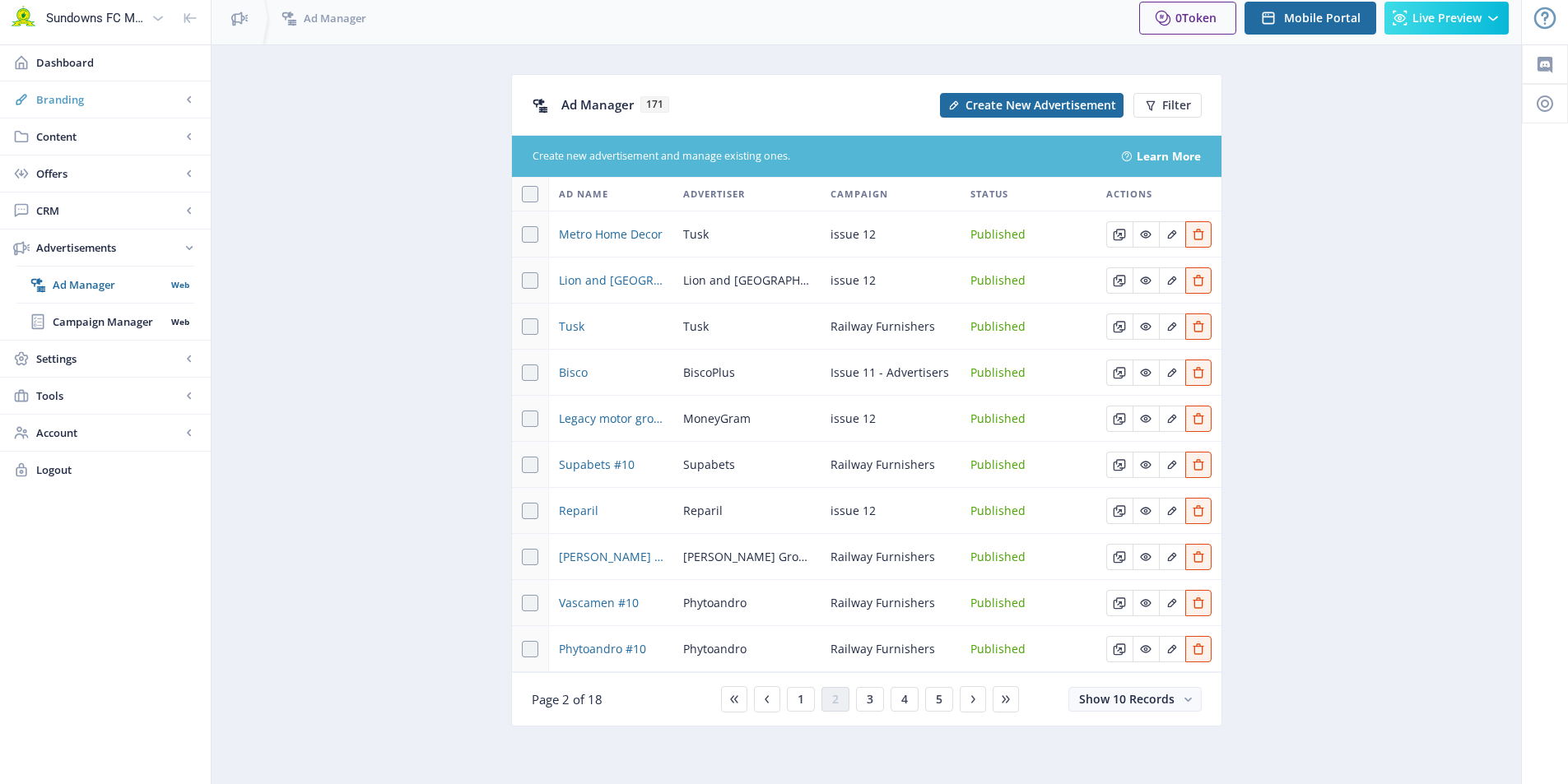
click at [71, 110] on link "Branding" at bounding box center [106, 99] width 211 height 36
click at [69, 177] on span "Appearance" at bounding box center [123, 173] width 141 height 16
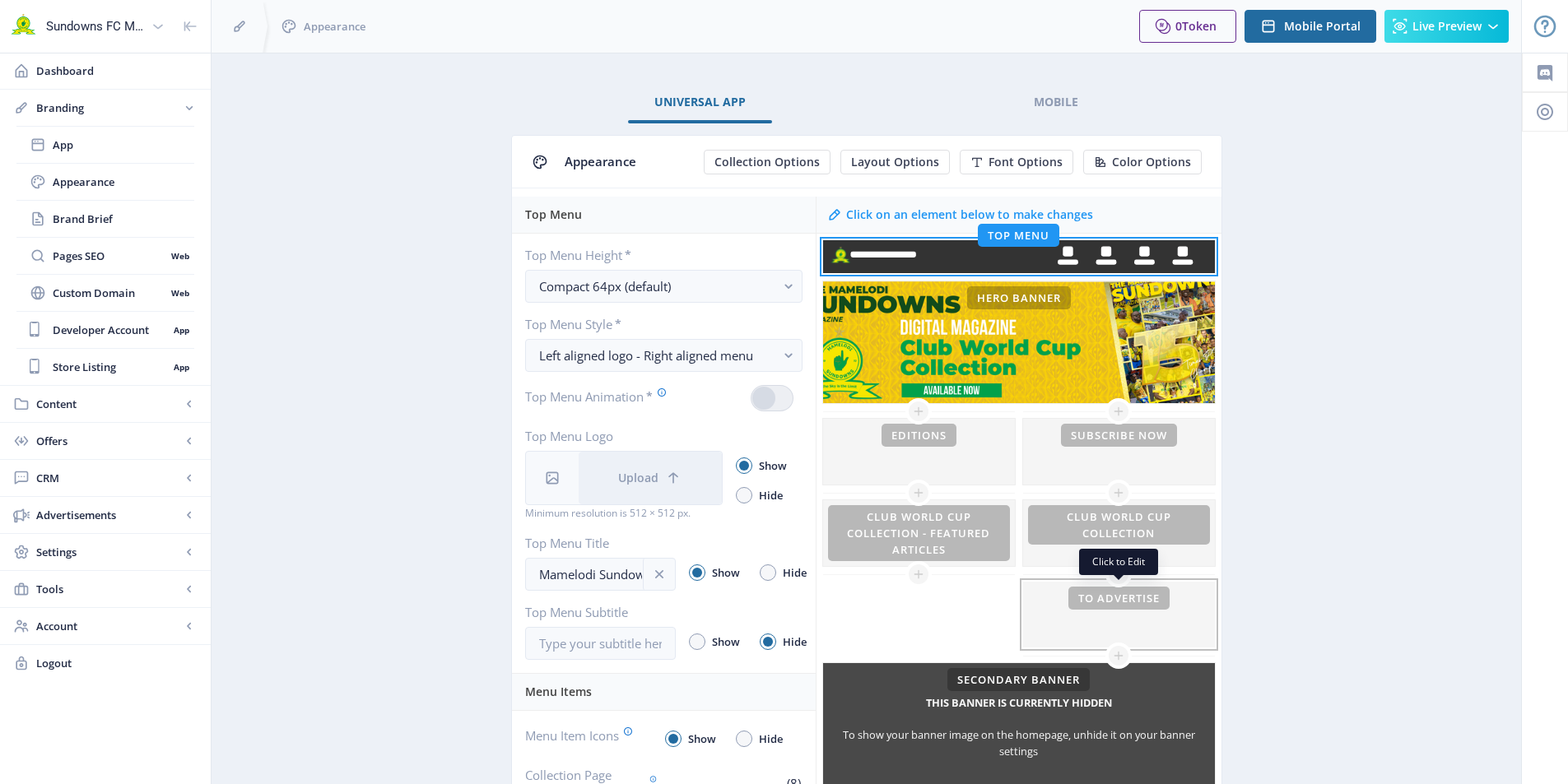
click at [1130, 619] on div at bounding box center [1119, 615] width 192 height 66
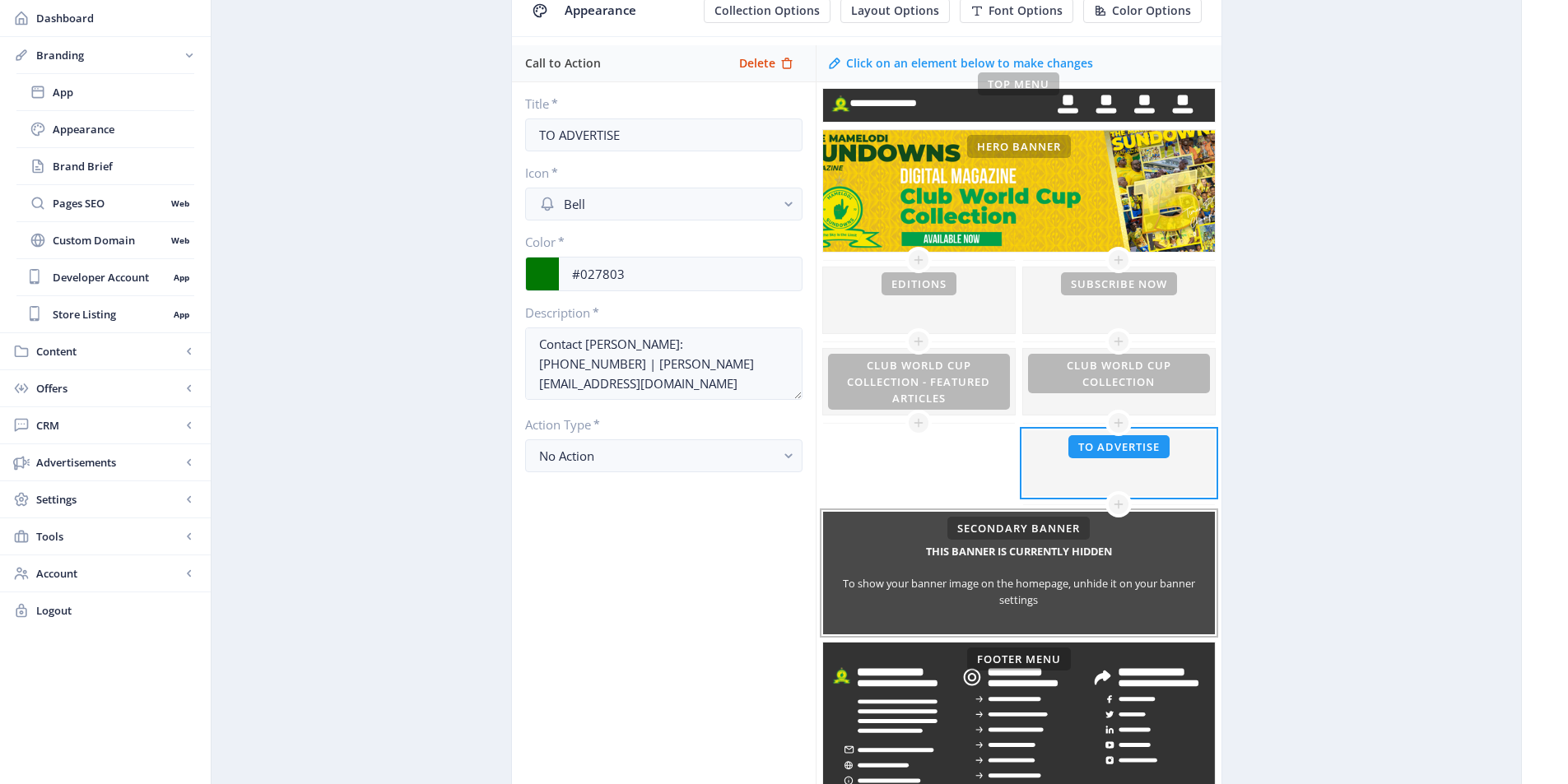
scroll to position [165, 0]
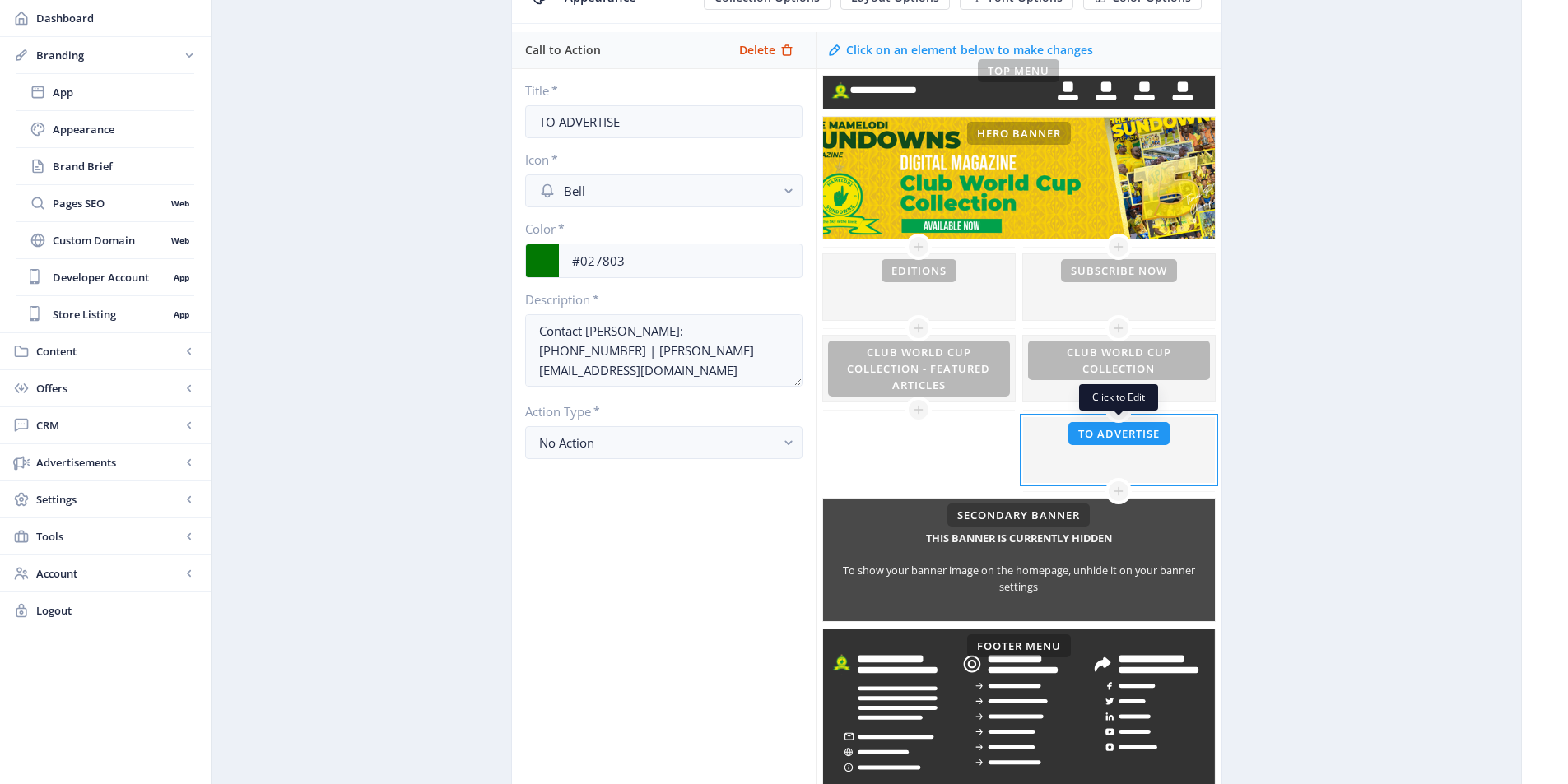
click at [1102, 452] on div at bounding box center [1119, 450] width 192 height 66
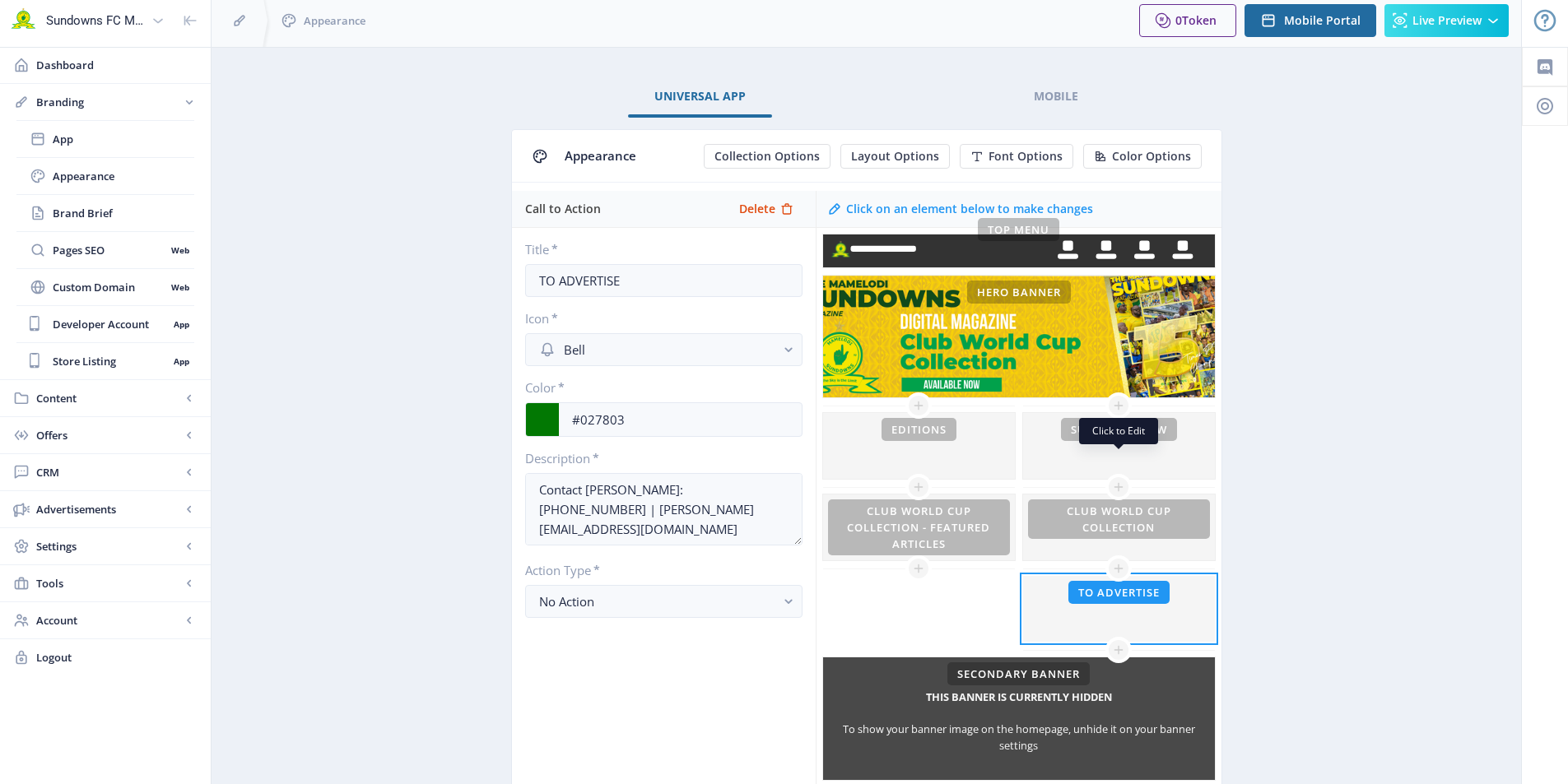
scroll to position [0, 0]
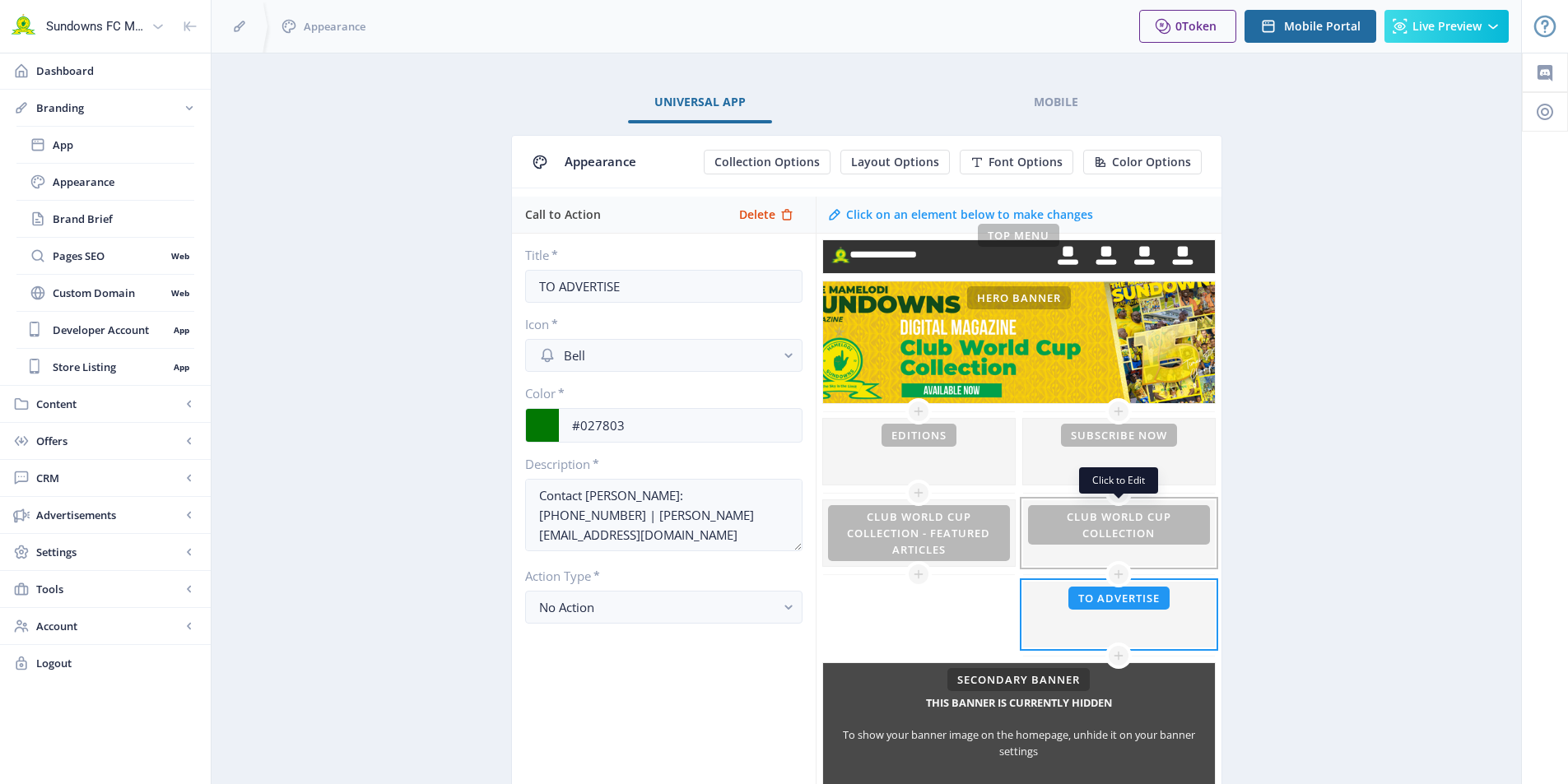
click at [1180, 548] on div at bounding box center [1119, 533] width 192 height 66
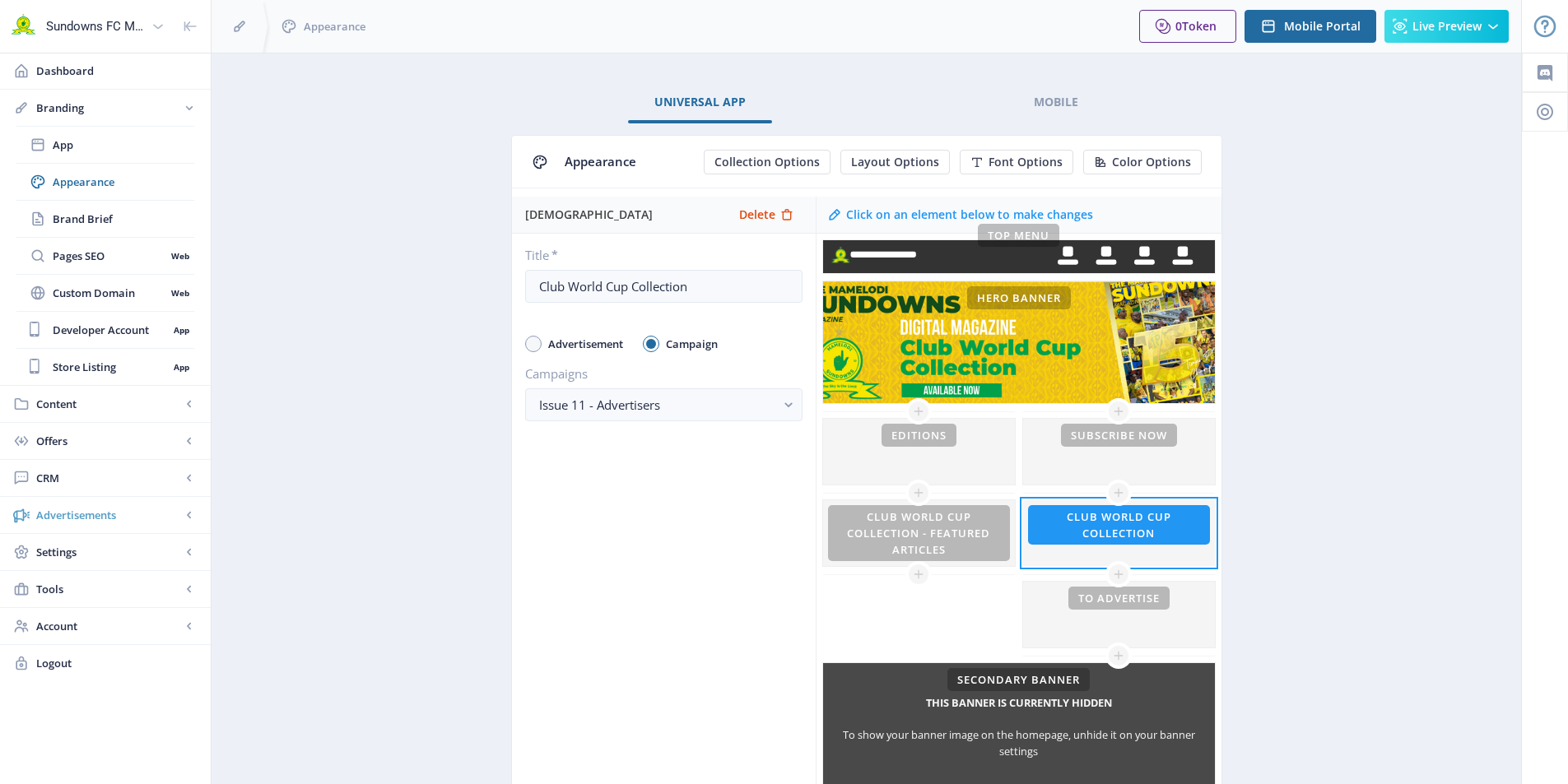
click at [70, 516] on span "Advertisements" at bounding box center [108, 515] width 145 height 16
click at [66, 293] on span "Ad Manager" at bounding box center [108, 292] width 113 height 16
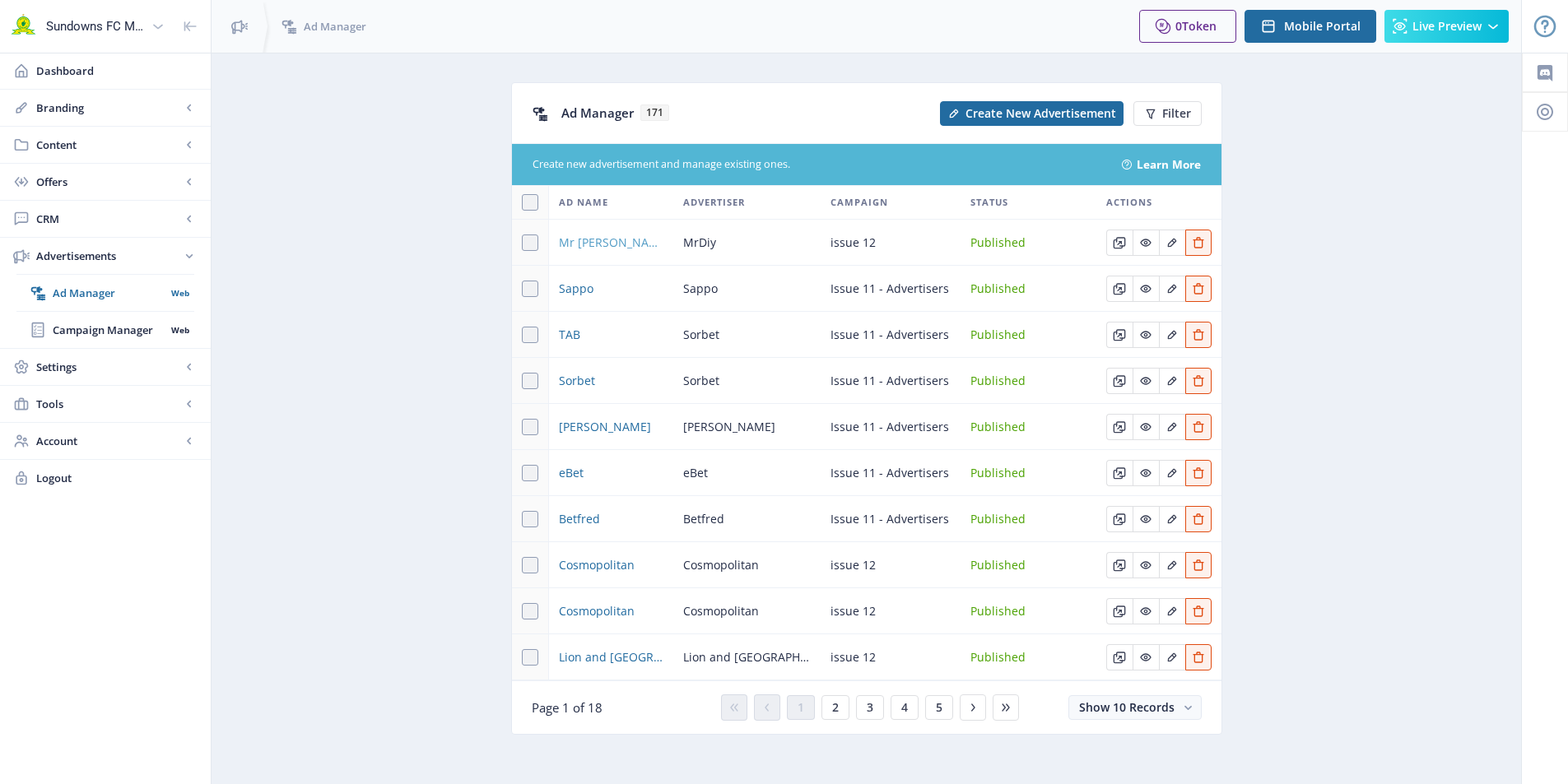
click at [570, 244] on span "Mr [PERSON_NAME]" at bounding box center [611, 243] width 106 height 19
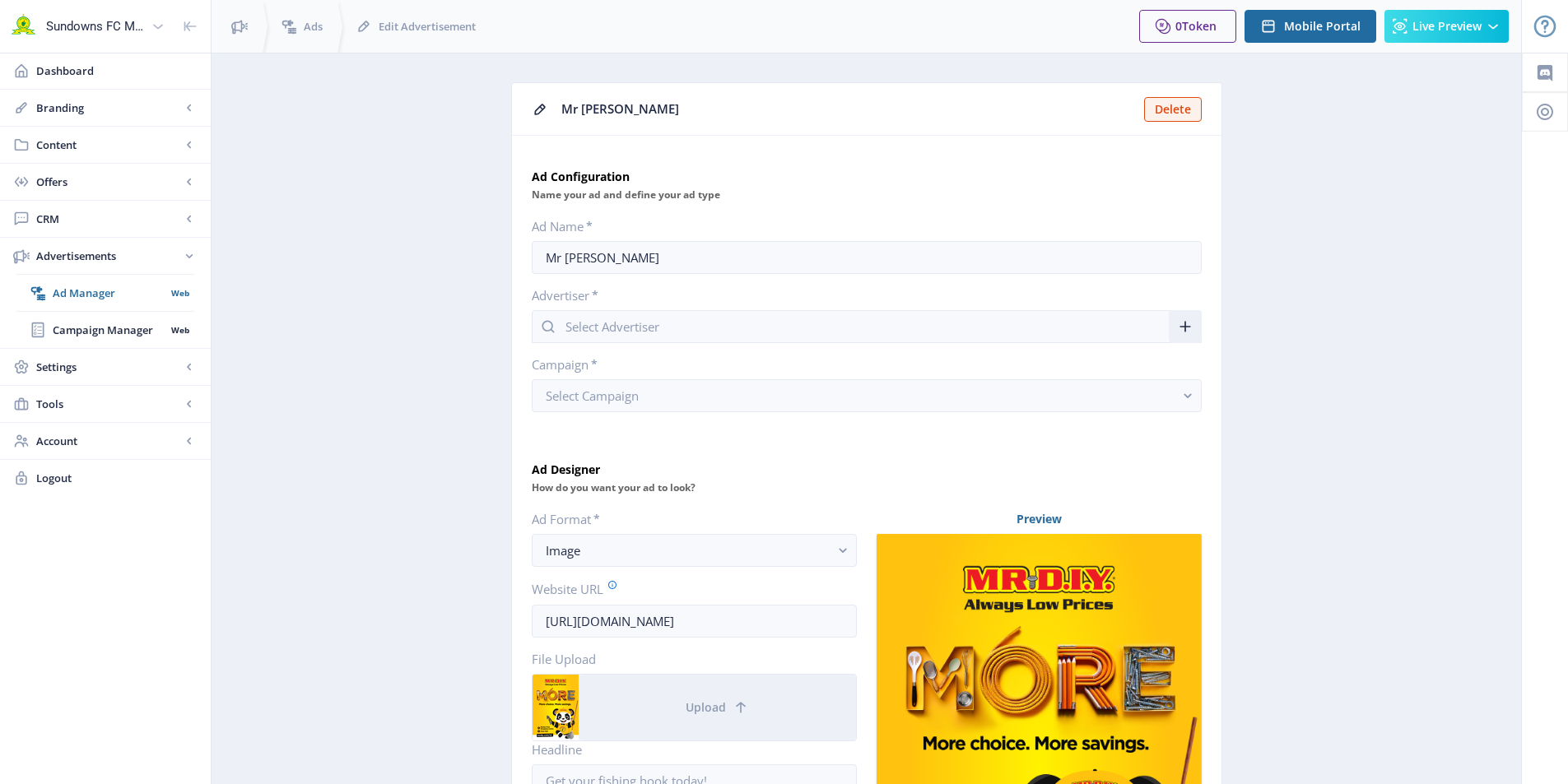
type input "MrDiy"
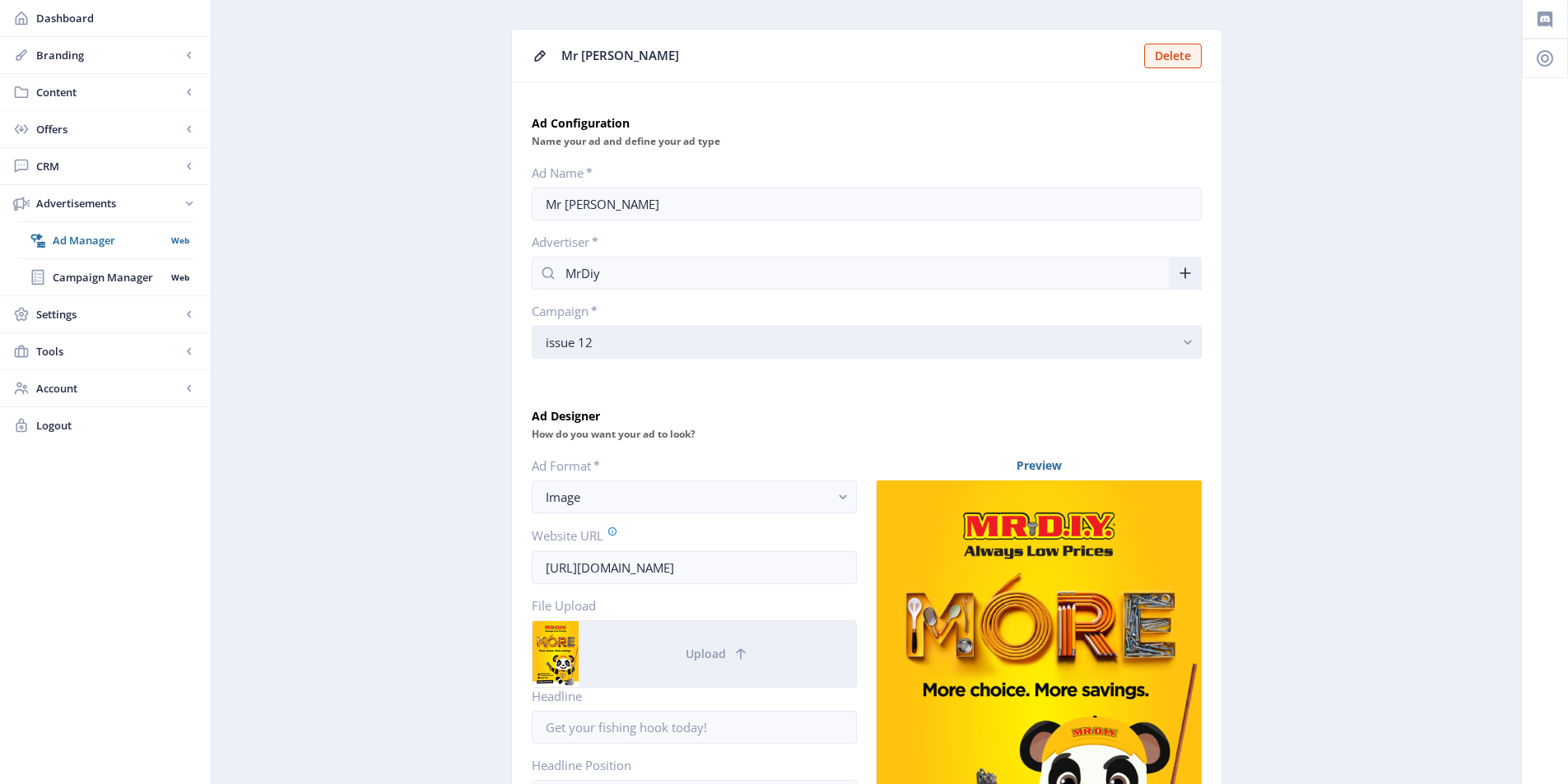
scroll to position [82, 0]
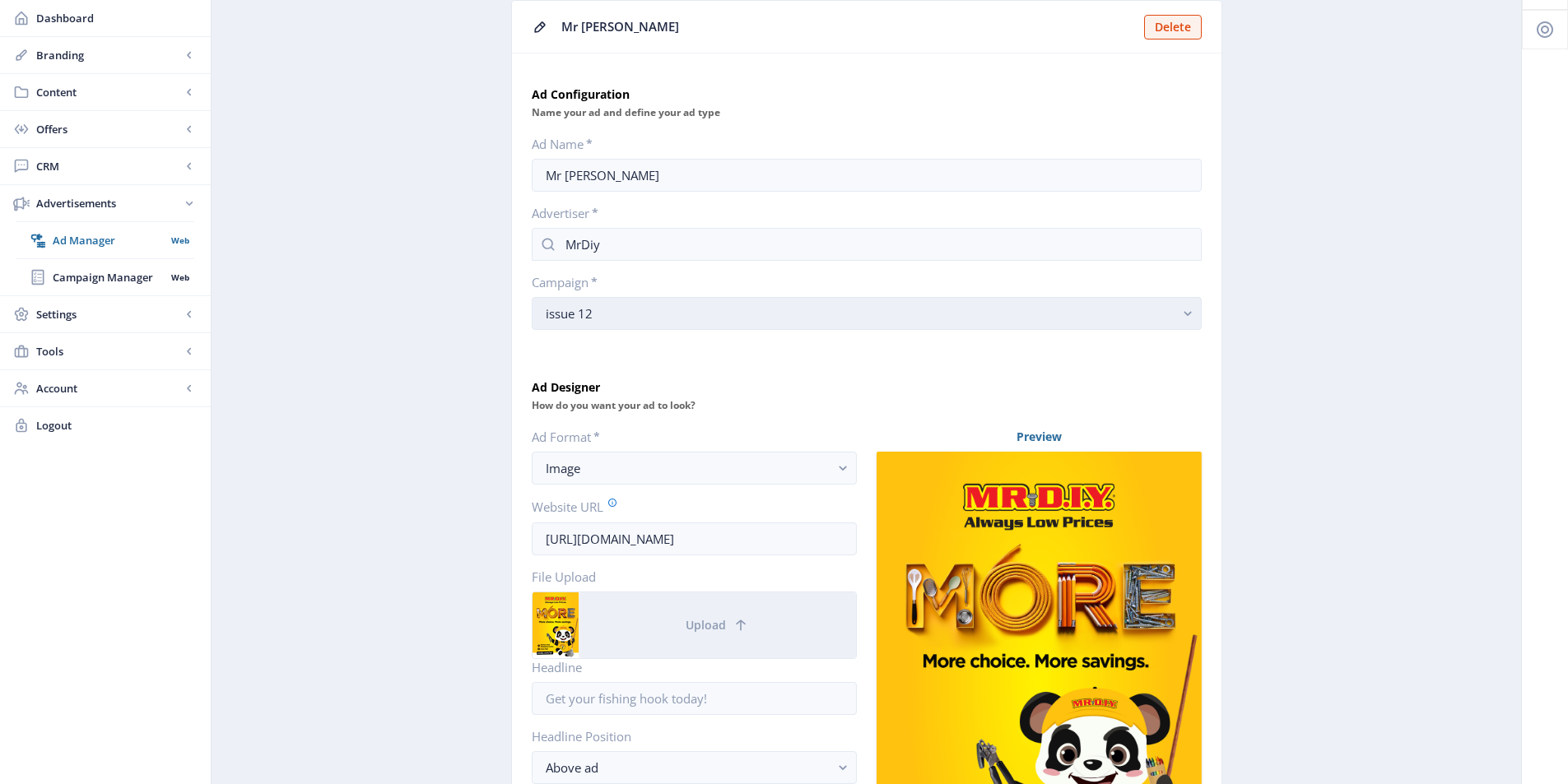
click at [765, 313] on div "issue 12" at bounding box center [860, 314] width 629 height 19
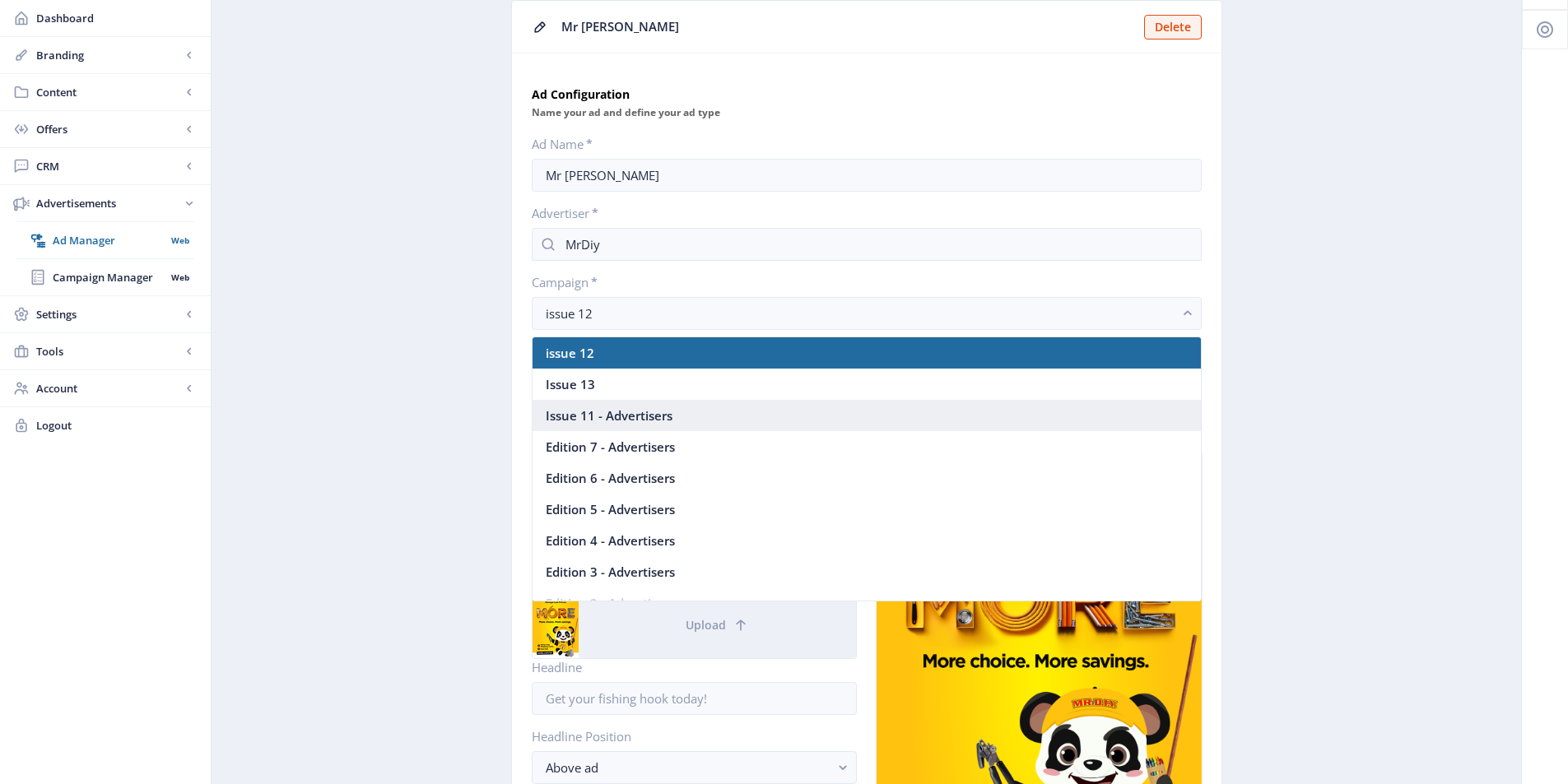
click at [638, 415] on span "Issue 11 - Advertisers" at bounding box center [609, 415] width 127 height 19
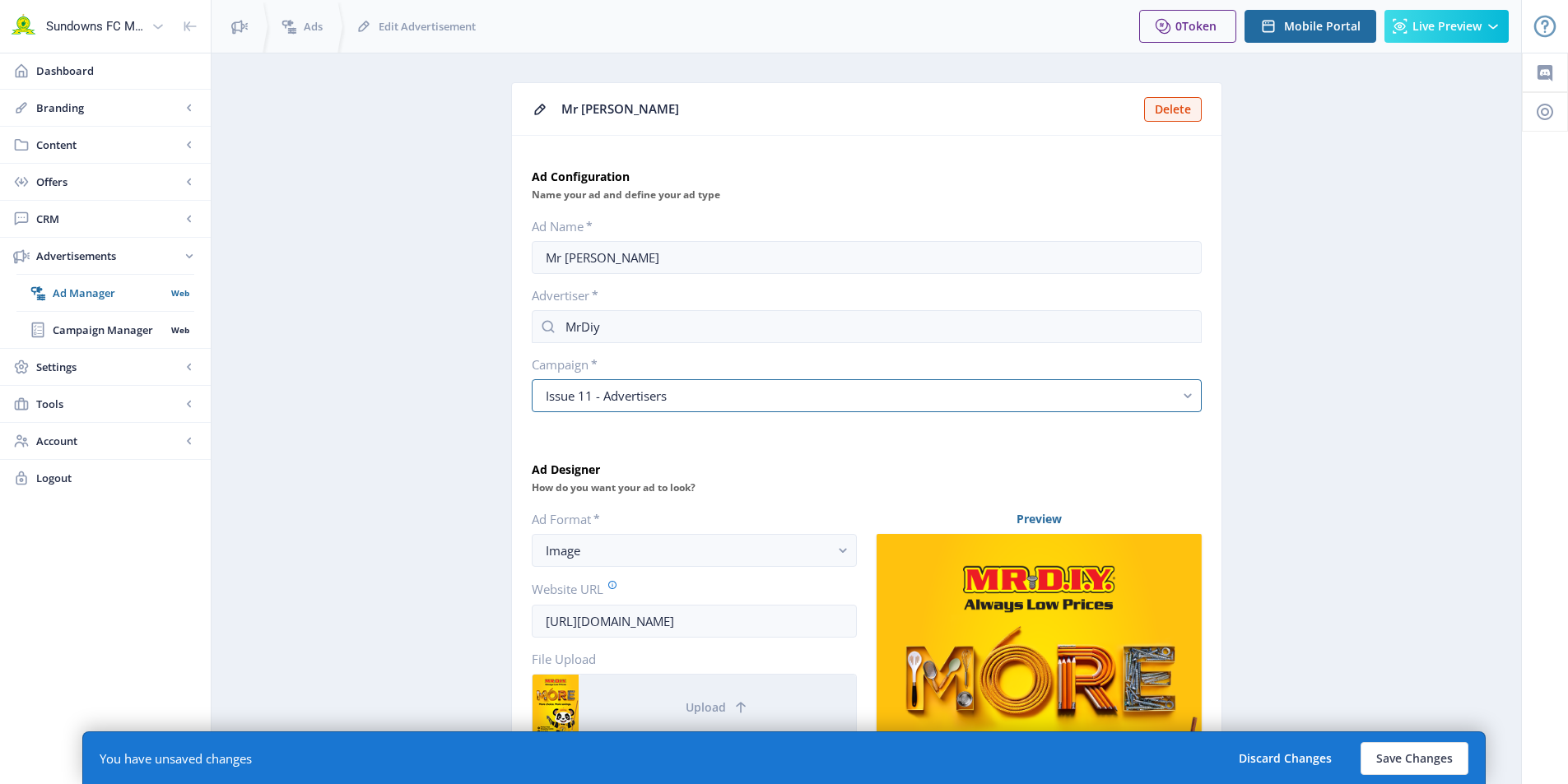
scroll to position [82, 0]
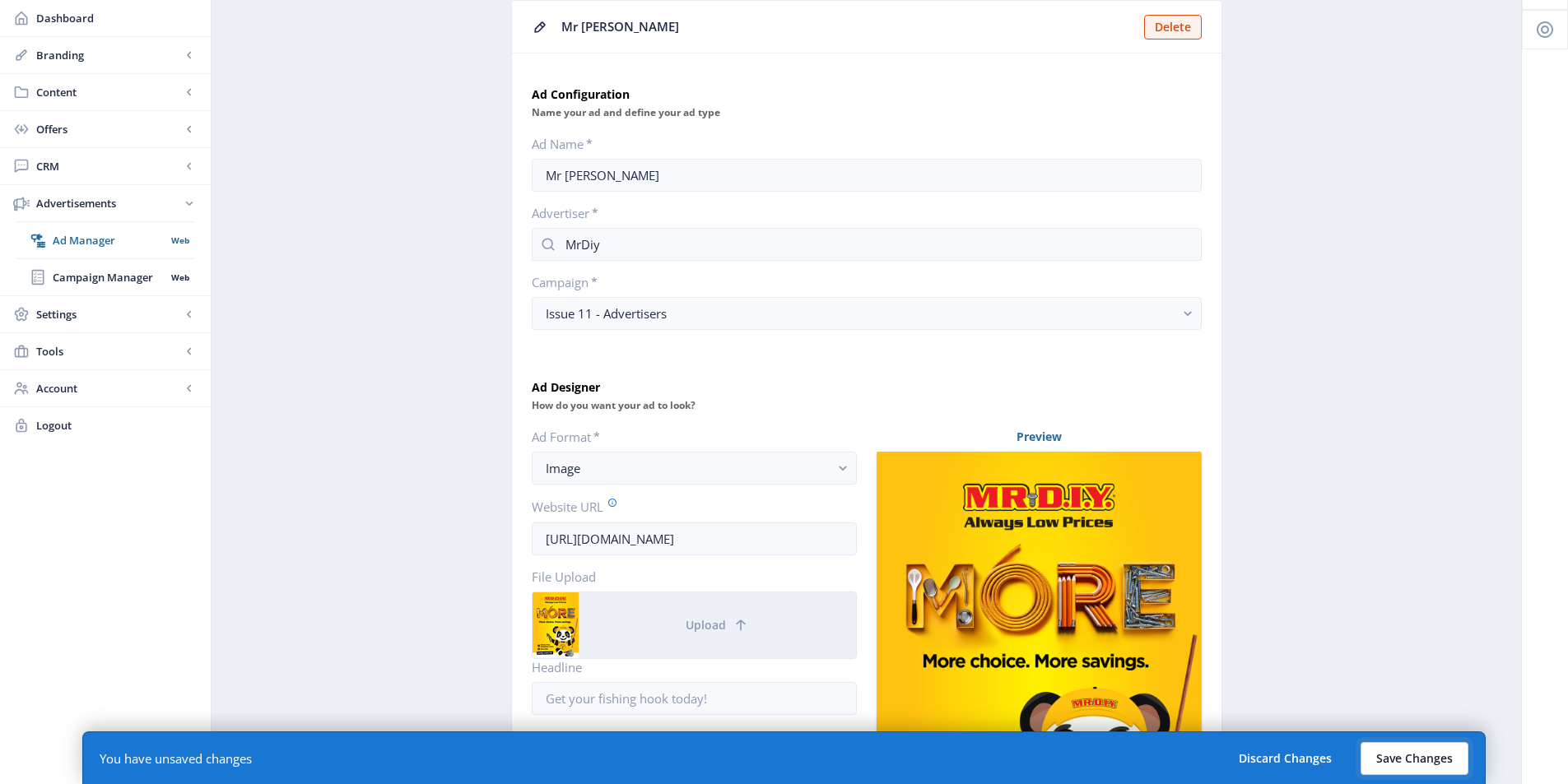
click at [1387, 757] on button "Save Changes" at bounding box center [1414, 759] width 107 height 33
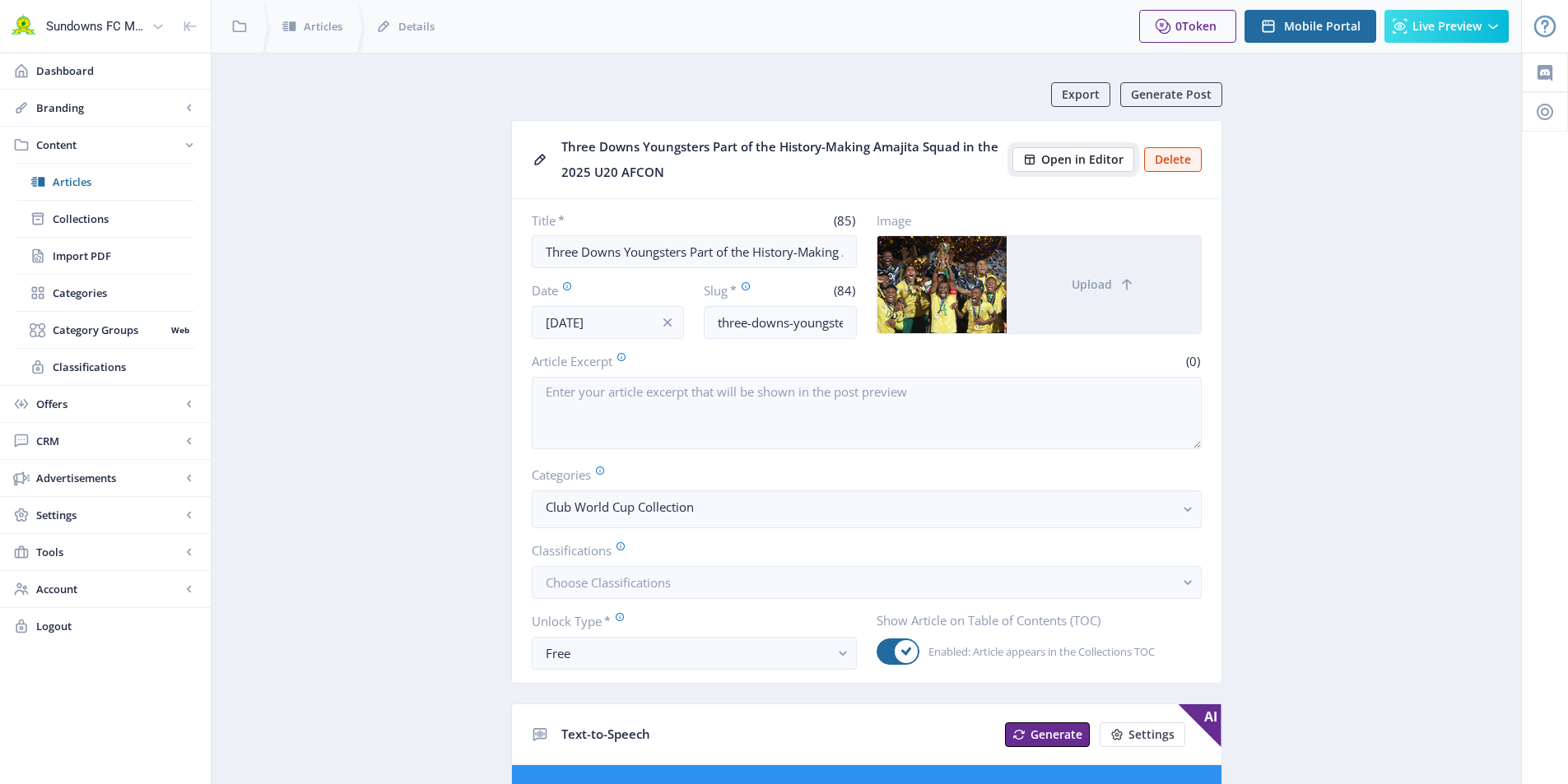
click at [1087, 154] on span "Open in Editor" at bounding box center [1082, 160] width 82 height 14
